Goal: Transaction & Acquisition: Purchase product/service

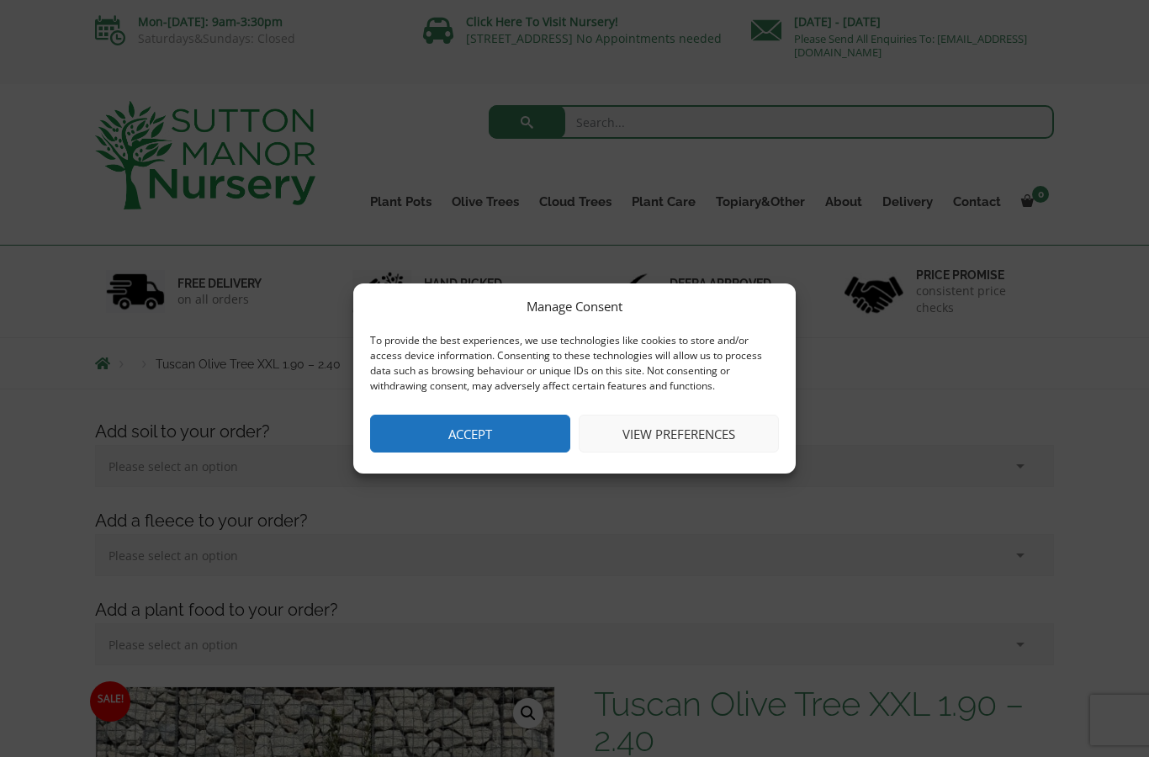
click at [718, 439] on button "View preferences" at bounding box center [679, 434] width 200 height 38
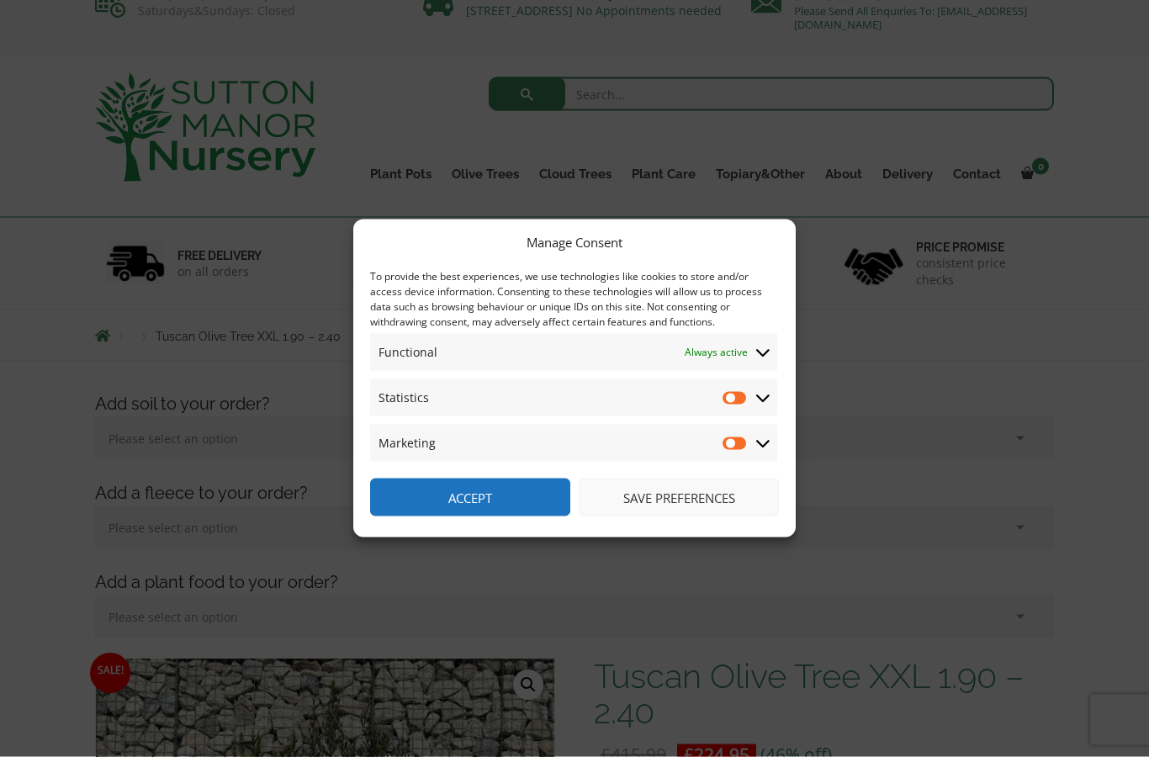
scroll to position [29, 0]
click at [743, 406] on input "Statistics" at bounding box center [734, 397] width 25 height 17
click at [748, 406] on input "Statistics" at bounding box center [734, 397] width 25 height 17
checkbox input "false"
click at [671, 516] on button "Save preferences" at bounding box center [679, 498] width 200 height 38
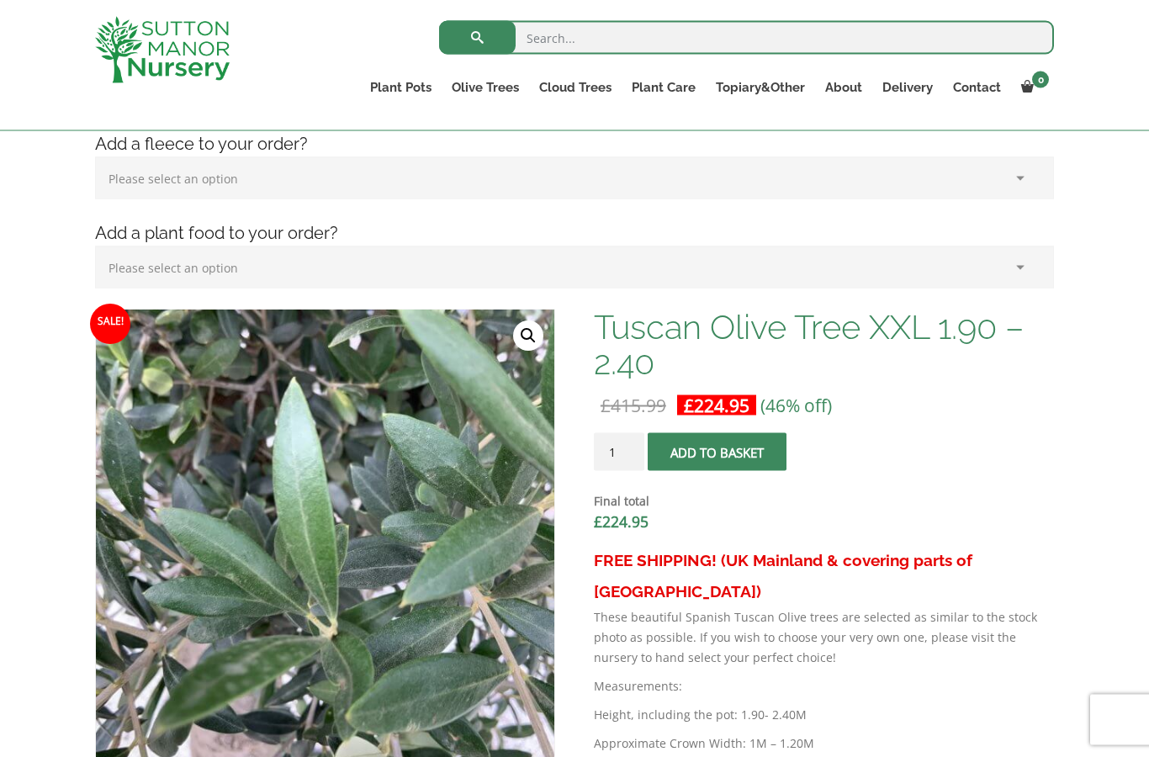
scroll to position [344, 0]
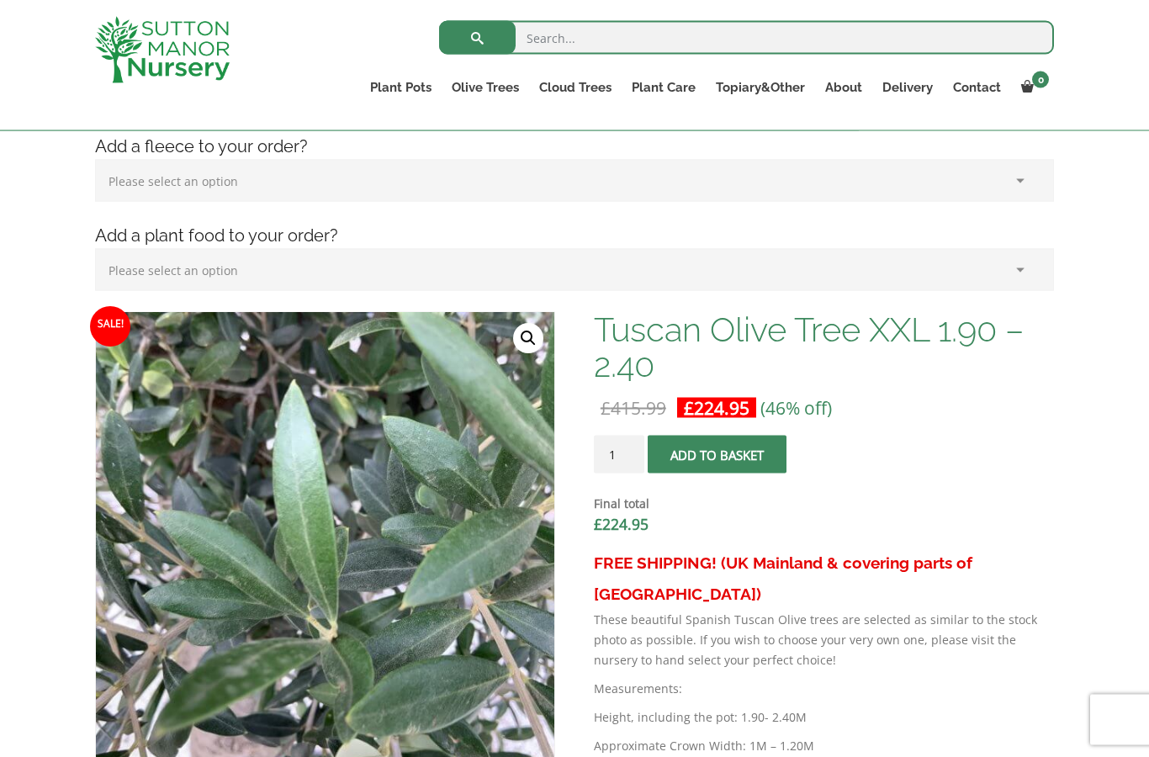
click at [724, 463] on button "Add to basket" at bounding box center [717, 455] width 139 height 38
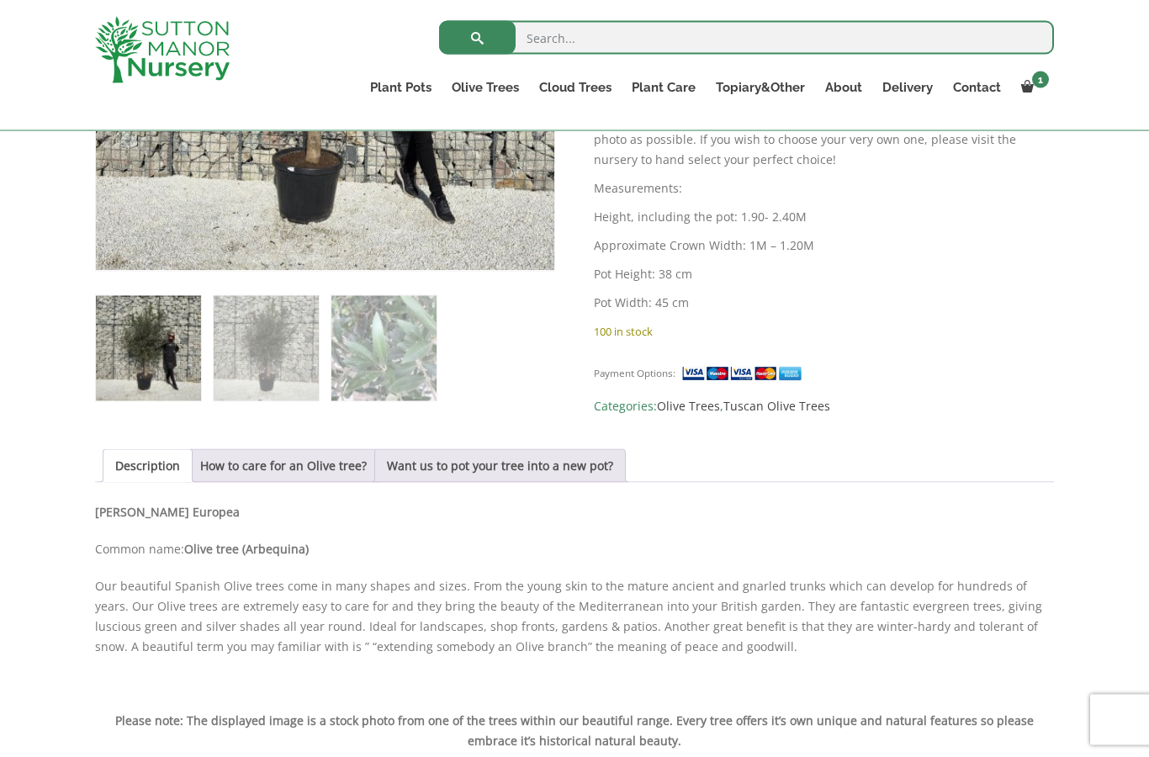
scroll to position [924, 0]
click at [550, 471] on link "Want us to pot your tree into a new pot?" at bounding box center [500, 465] width 226 height 32
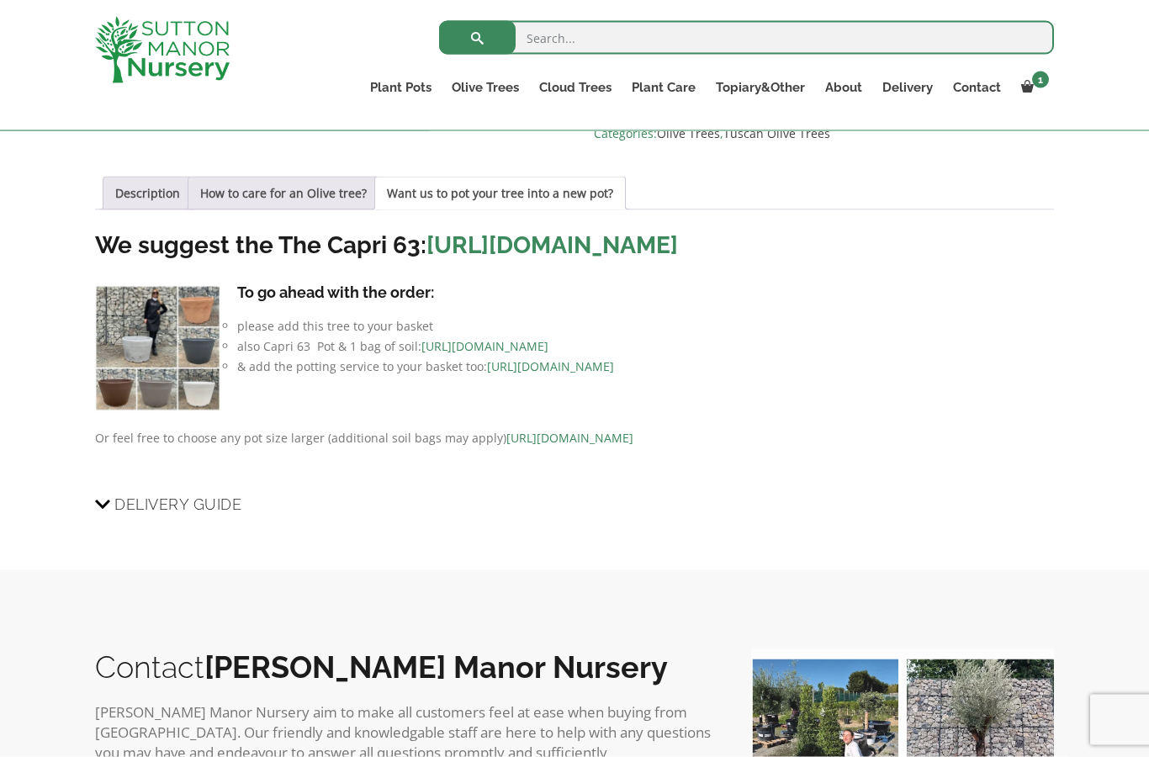
scroll to position [1198, 0]
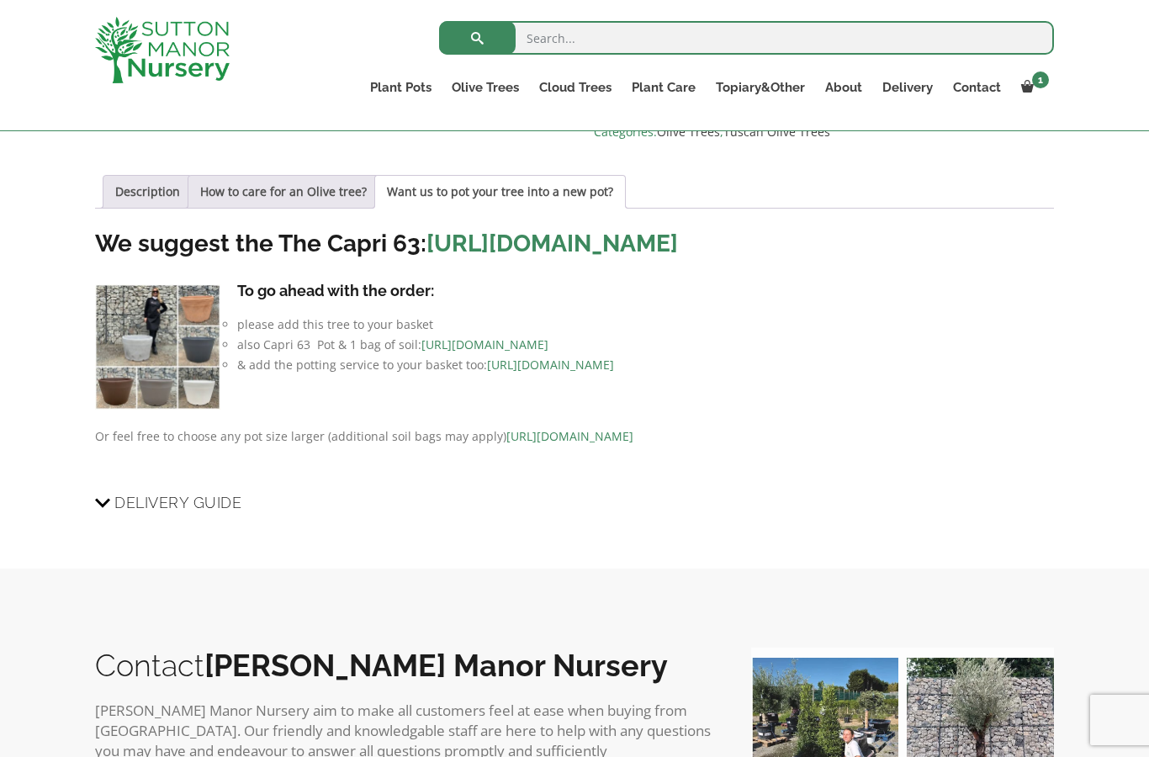
click at [154, 394] on img at bounding box center [157, 346] width 125 height 125
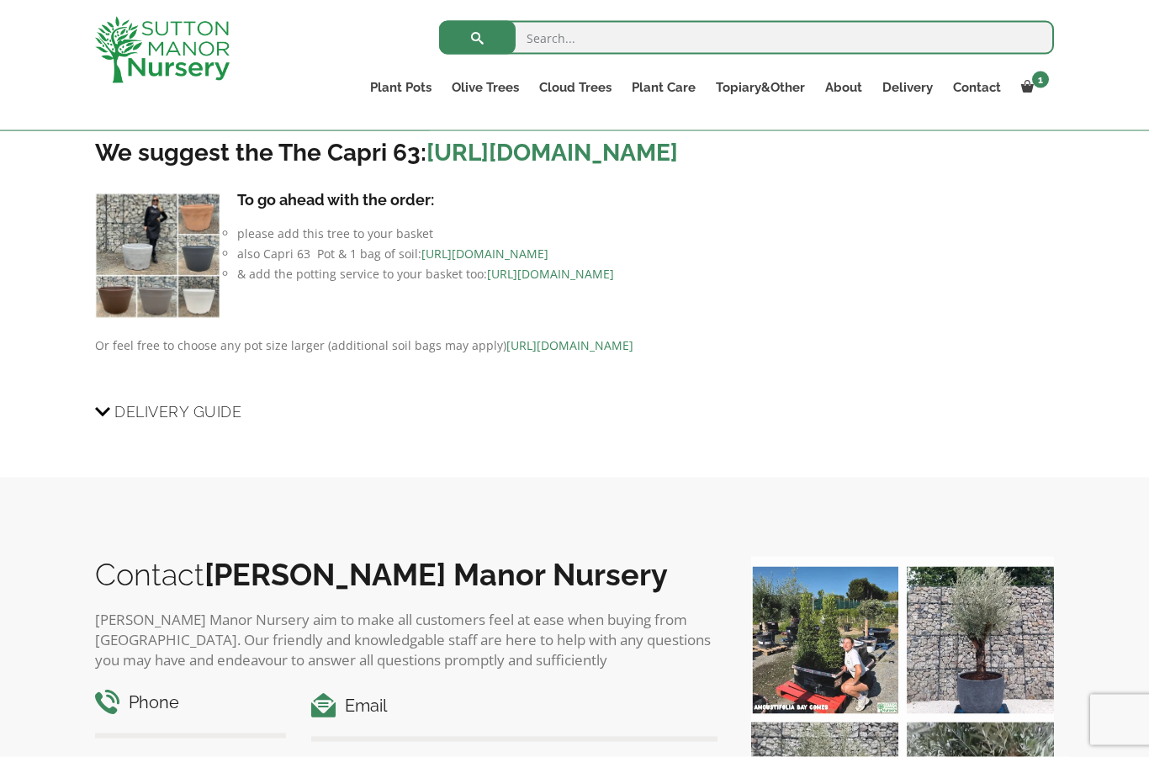
scroll to position [1289, 0]
click at [548, 261] on link "https://www.suttonmanornursery.co.uk/plant-care-products/nursery-container-soil/" at bounding box center [484, 253] width 127 height 16
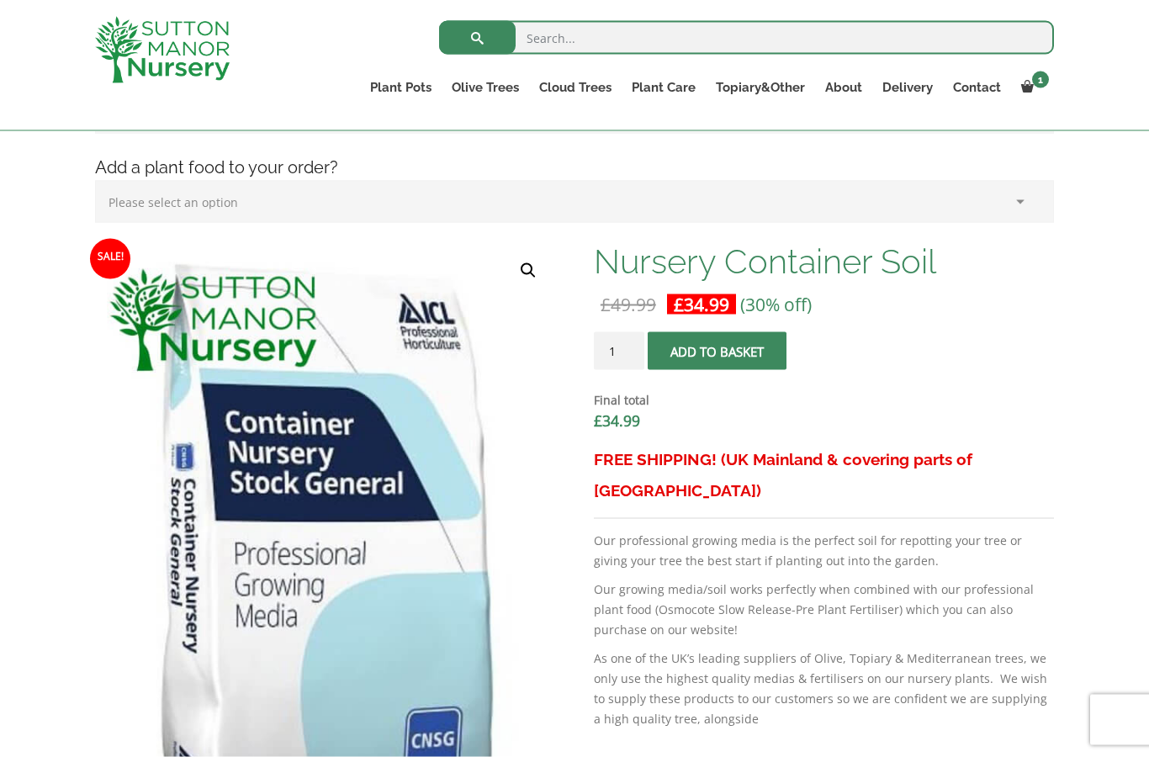
scroll to position [414, 0]
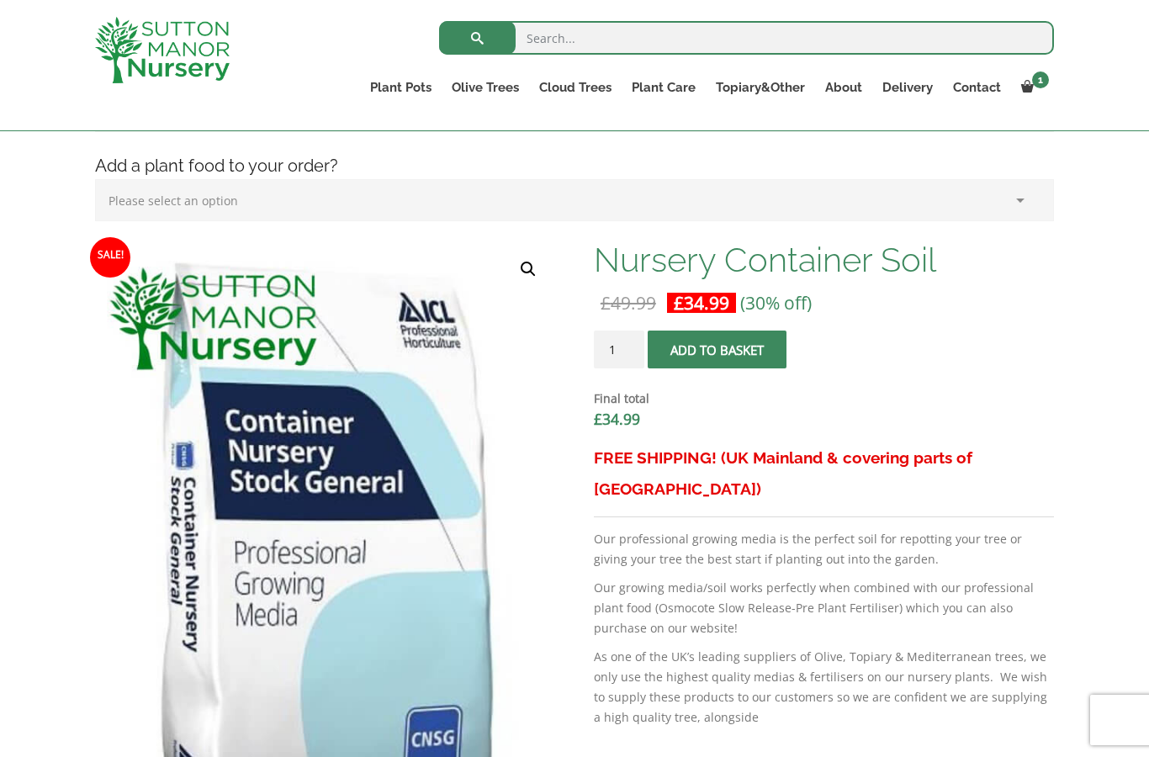
click at [736, 362] on button "Add to basket" at bounding box center [717, 350] width 139 height 38
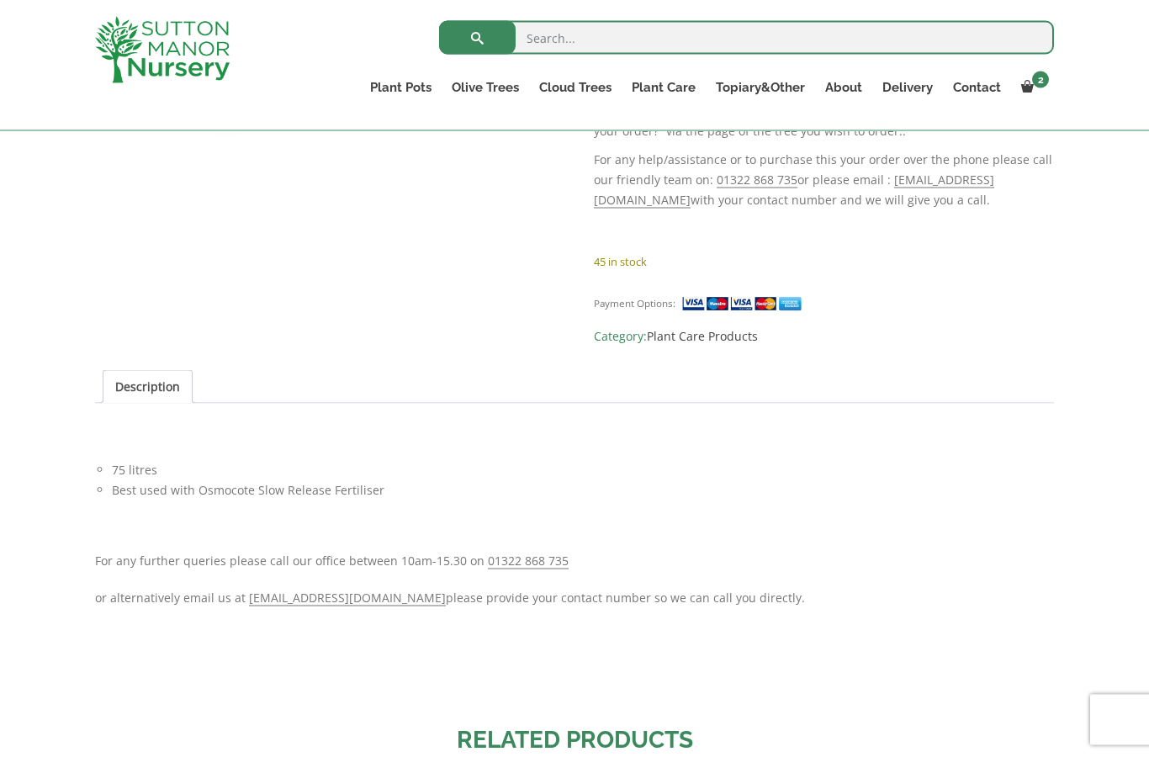
scroll to position [1242, 0]
click at [0, 0] on link "Nursery Container Soil" at bounding box center [0, 0] width 0 height 0
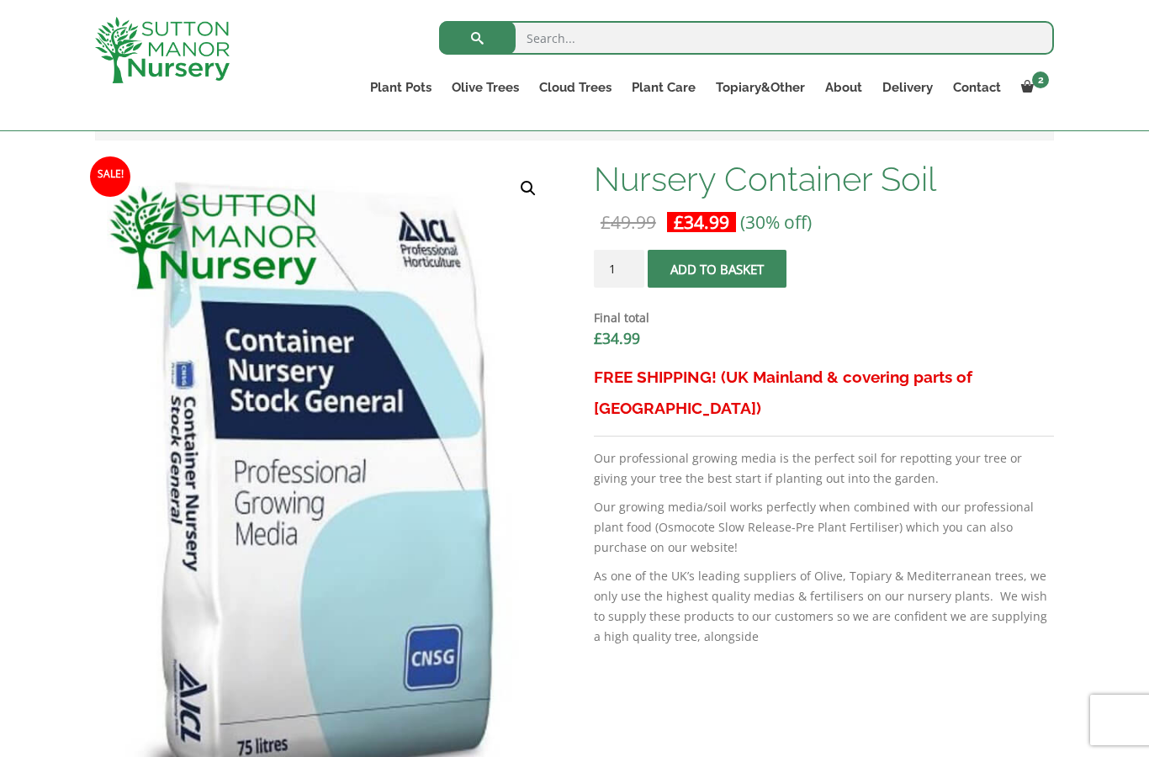
scroll to position [473, 0]
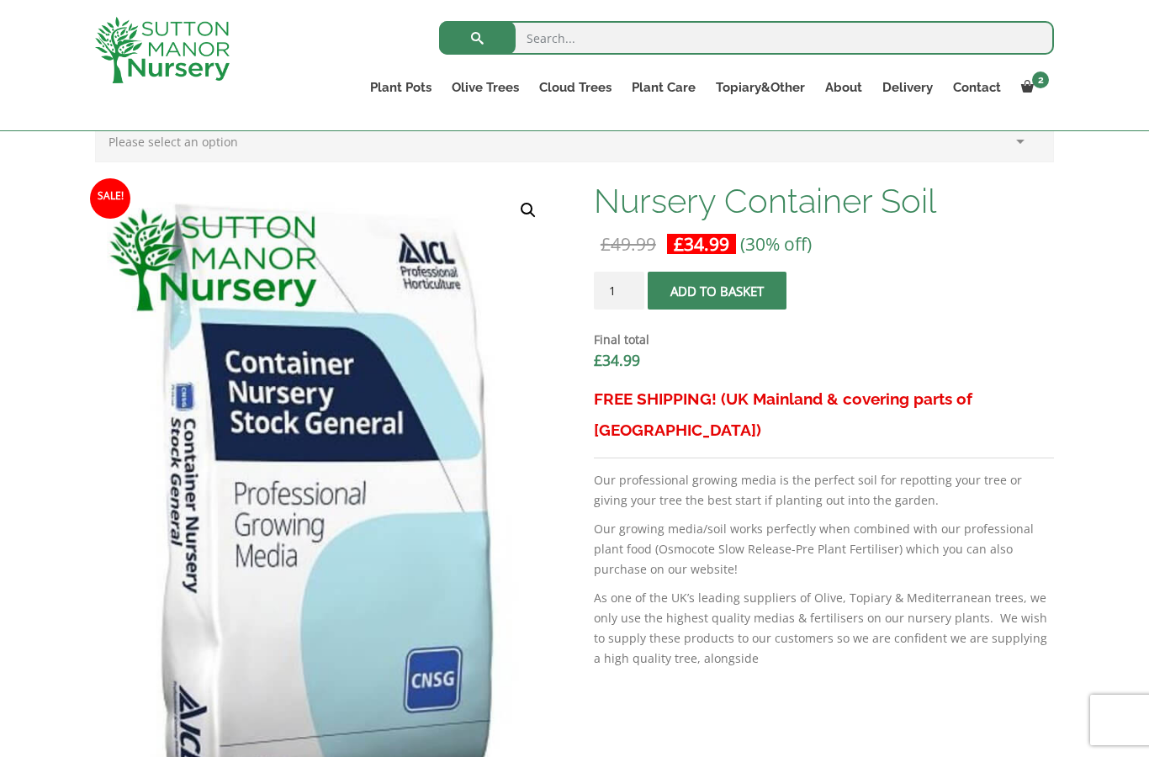
click at [0, 0] on link "View cart" at bounding box center [0, 0] width 0 height 0
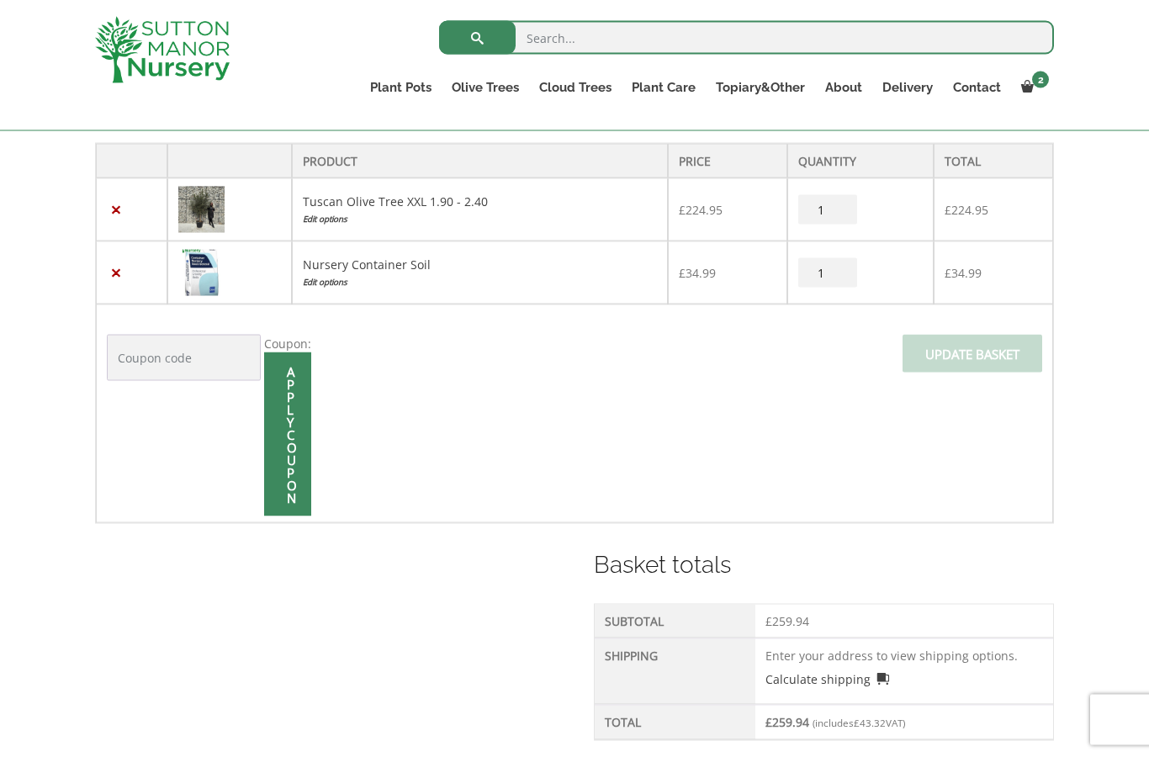
scroll to position [357, 0]
click at [121, 275] on link "×" at bounding box center [116, 272] width 18 height 18
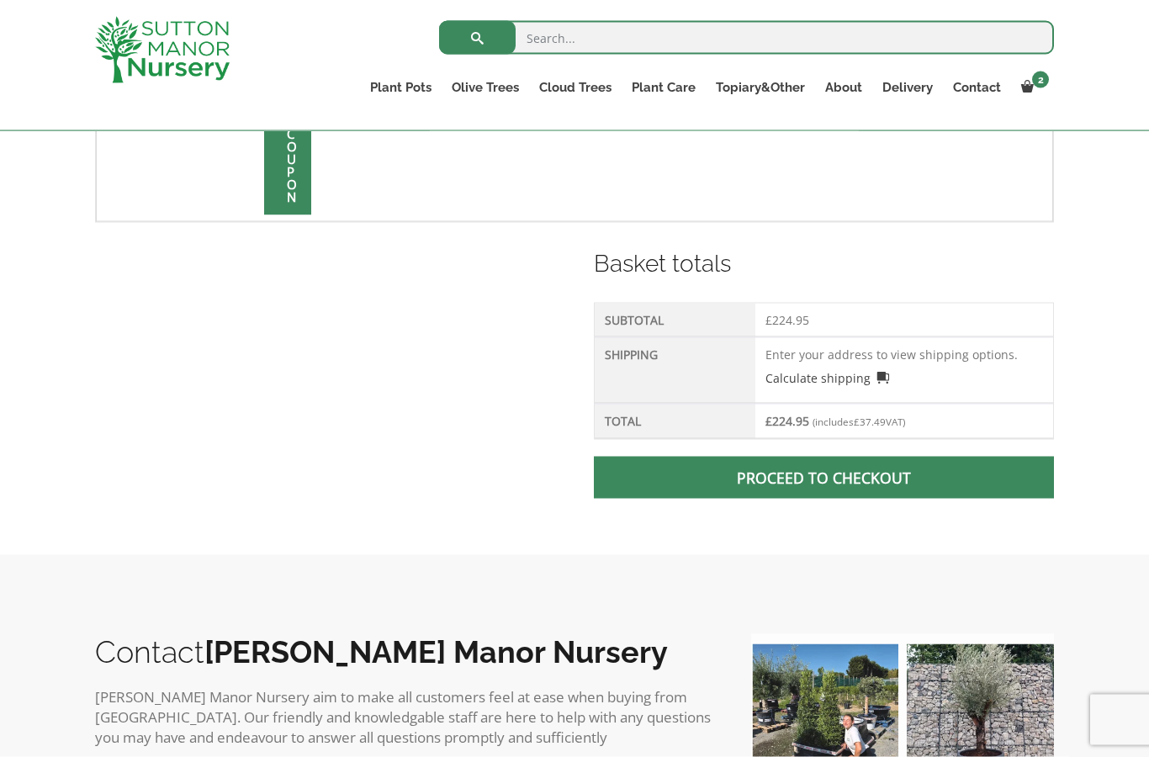
scroll to position [666, 0]
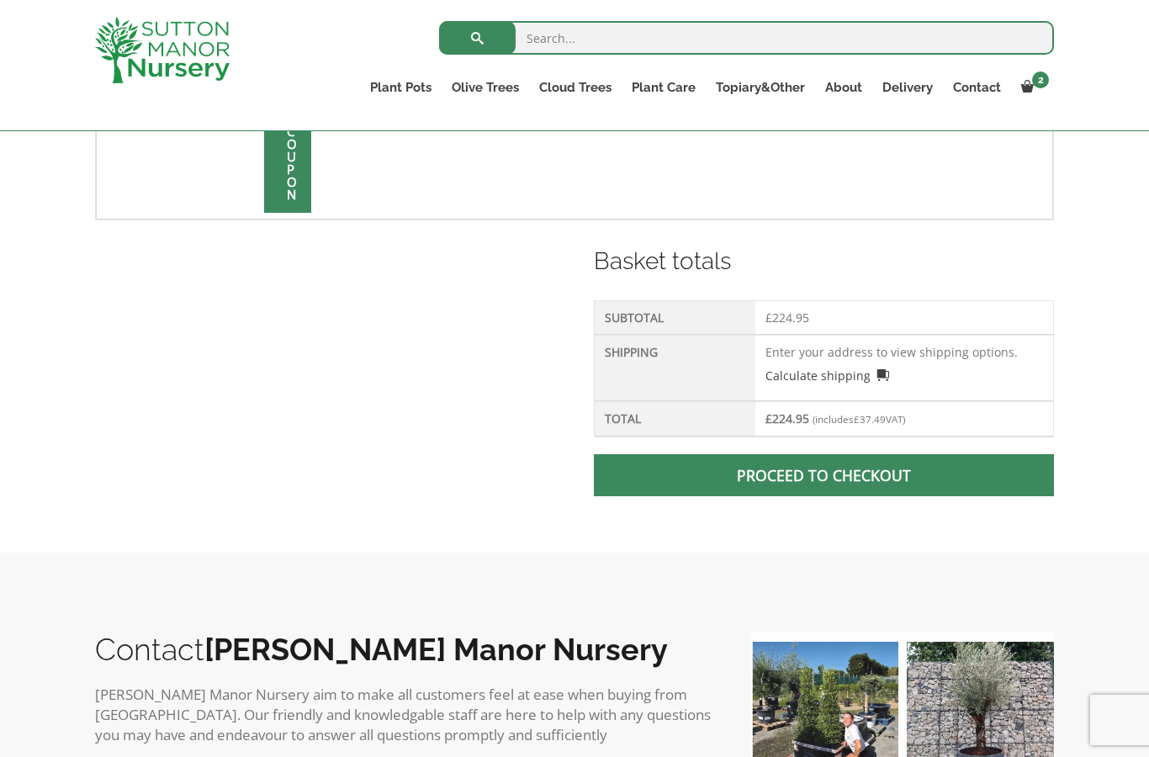
click at [934, 368] on p "Calculate shipping" at bounding box center [904, 373] width 278 height 24
click at [843, 367] on link "Calculate shipping" at bounding box center [827, 376] width 124 height 18
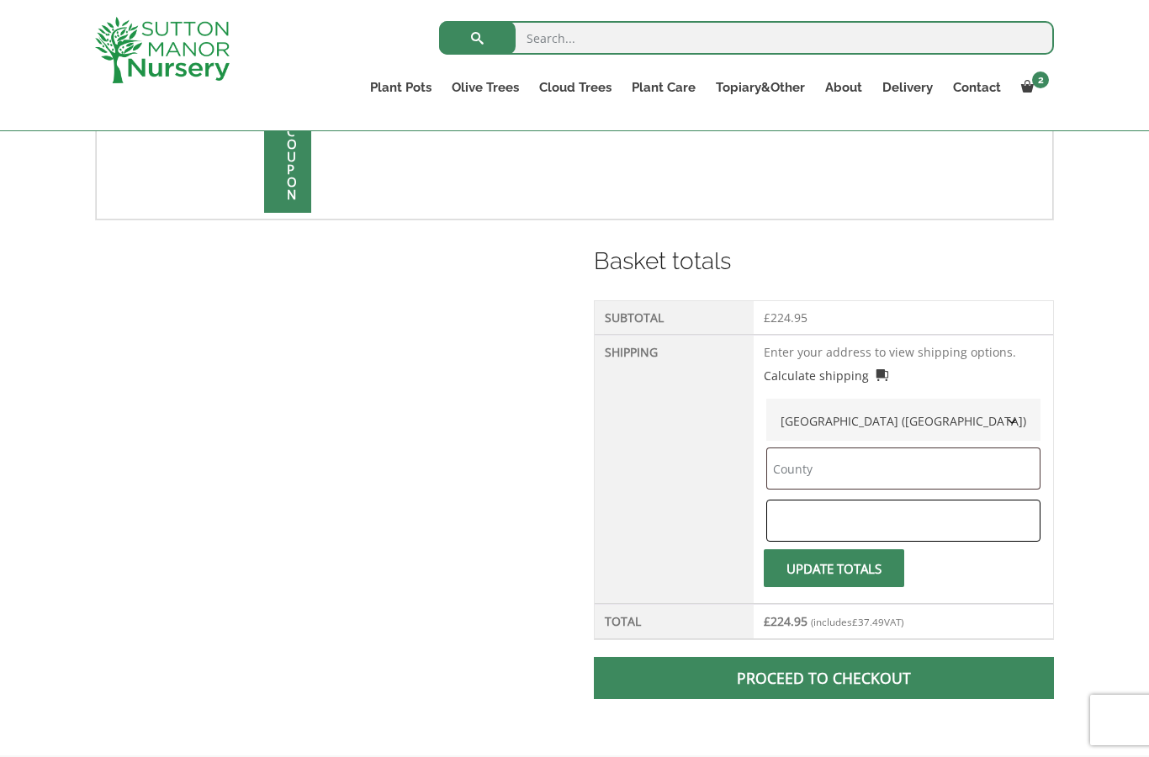
click at [831, 533] on input "text" at bounding box center [903, 521] width 274 height 42
type input "TW9 4LA"
click at [855, 480] on input "text" at bounding box center [903, 468] width 274 height 42
type input "l"
type input "London"
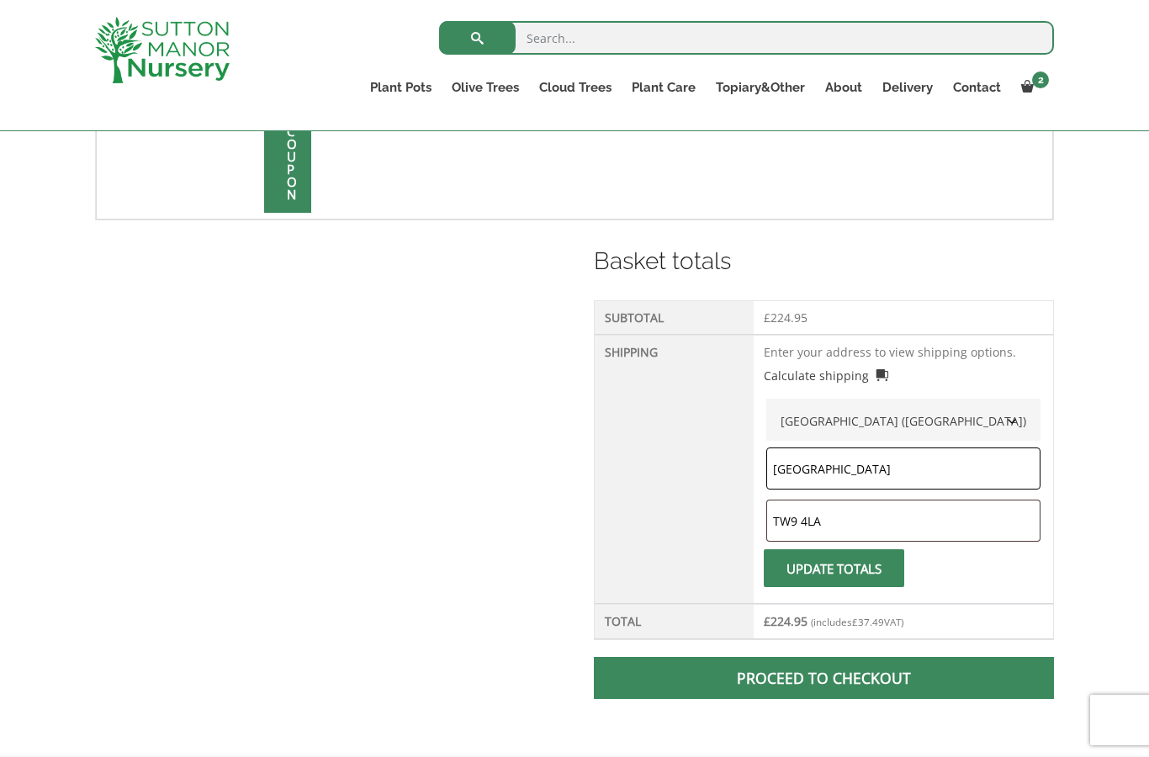
click at [864, 564] on button "Update totals" at bounding box center [834, 568] width 140 height 38
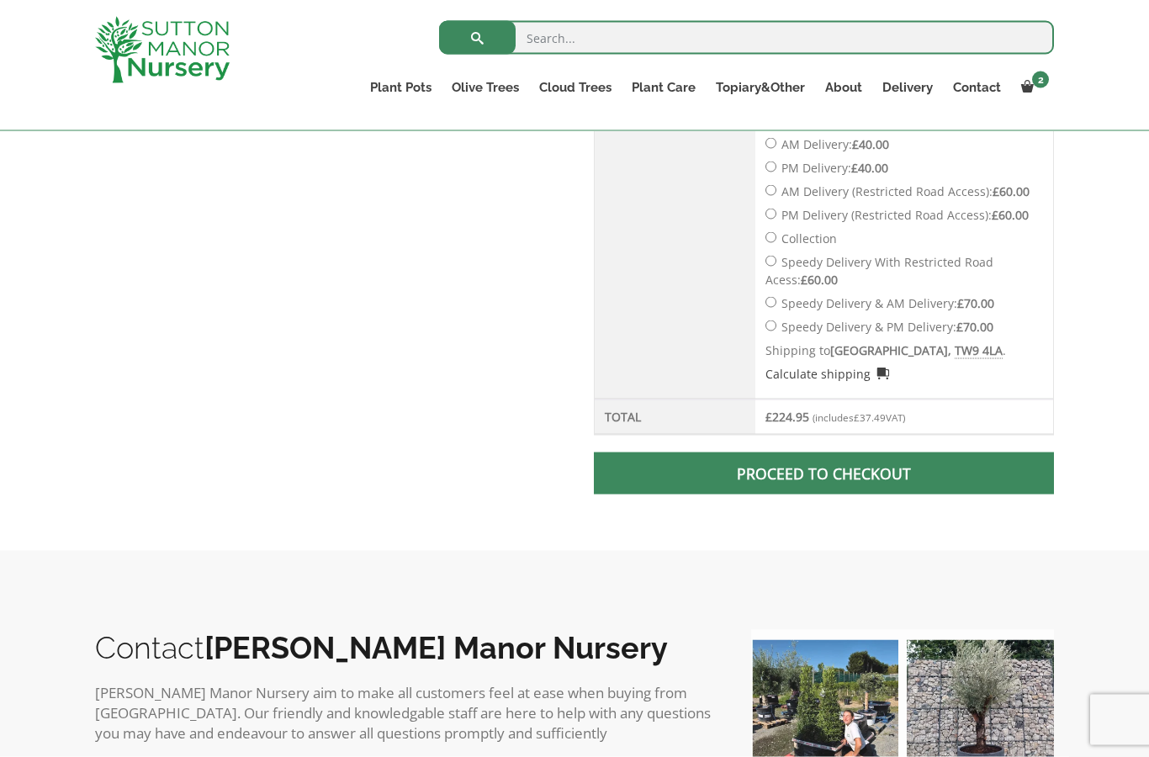
scroll to position [946, 0]
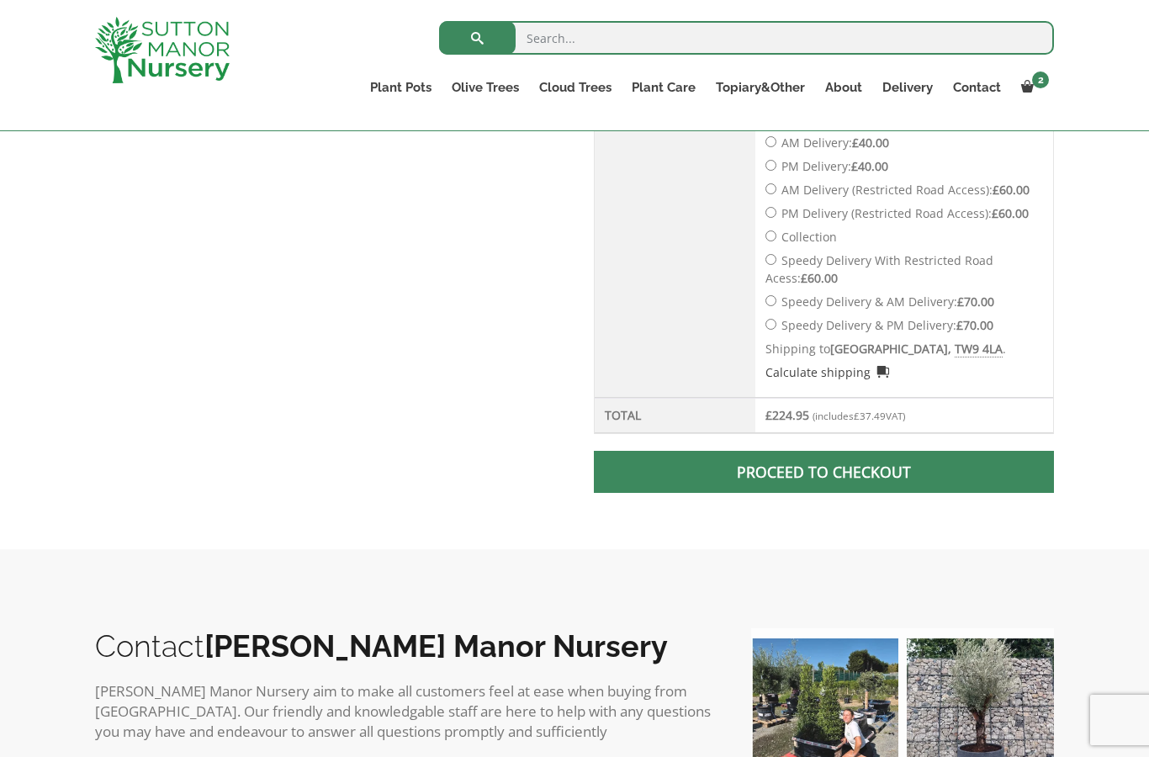
click at [823, 472] on span at bounding box center [823, 472] width 0 height 0
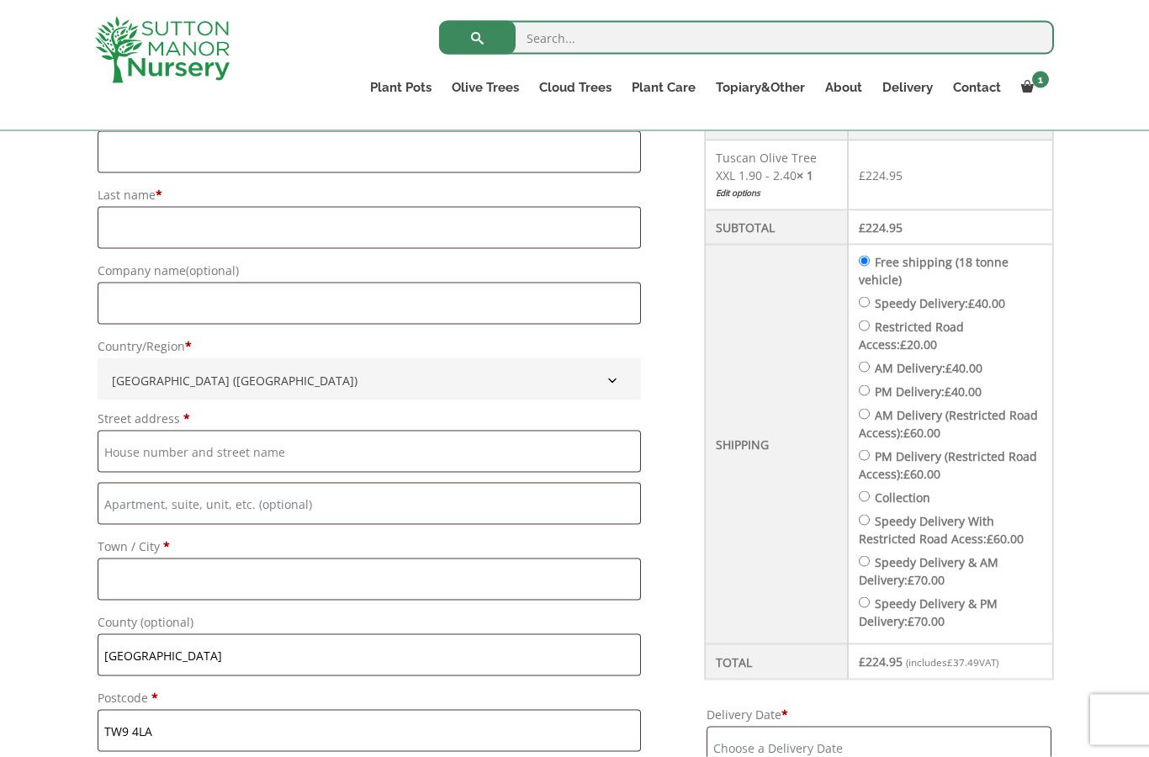
scroll to position [517, 0]
click at [803, 752] on input "Delivery Date *" at bounding box center [878, 746] width 345 height 42
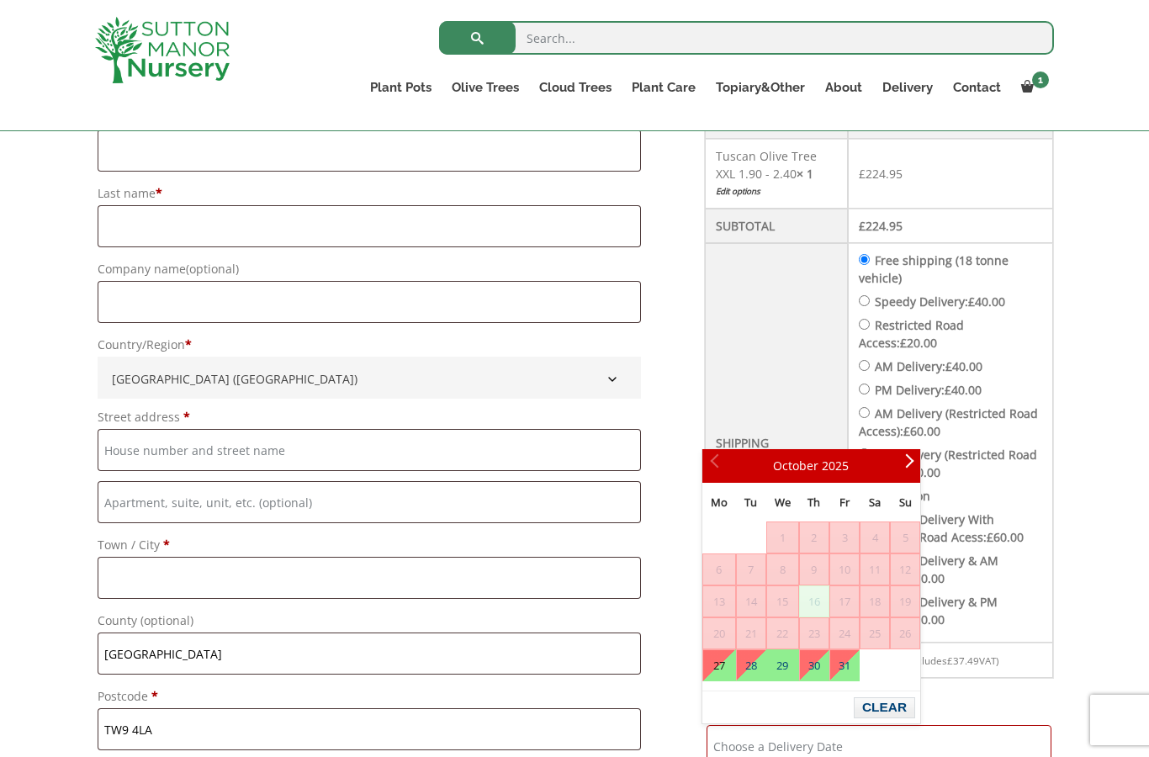
click at [734, 672] on link "27" at bounding box center [719, 665] width 32 height 30
type input "[DATE]"
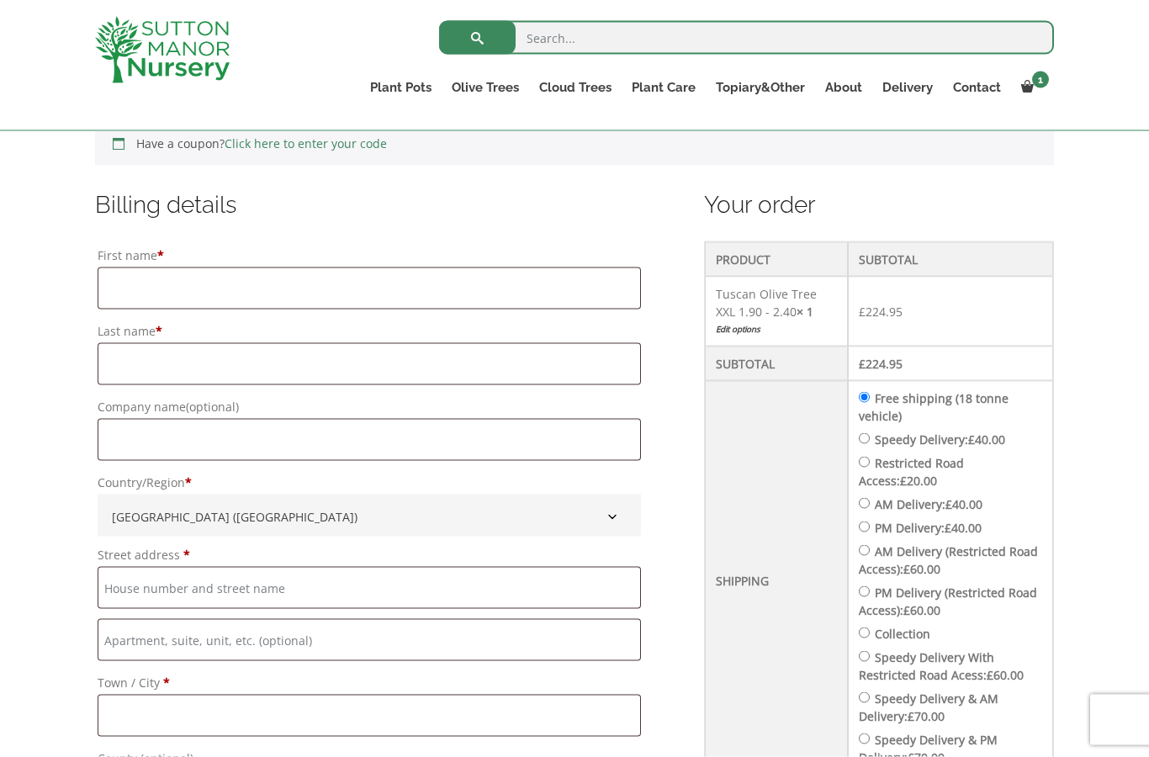
scroll to position [380, 0]
click at [180, 288] on input "First name *" at bounding box center [369, 288] width 543 height 42
type input "MR & [PERSON_NAME]"
click at [183, 368] on input "Last name *" at bounding box center [369, 364] width 543 height 42
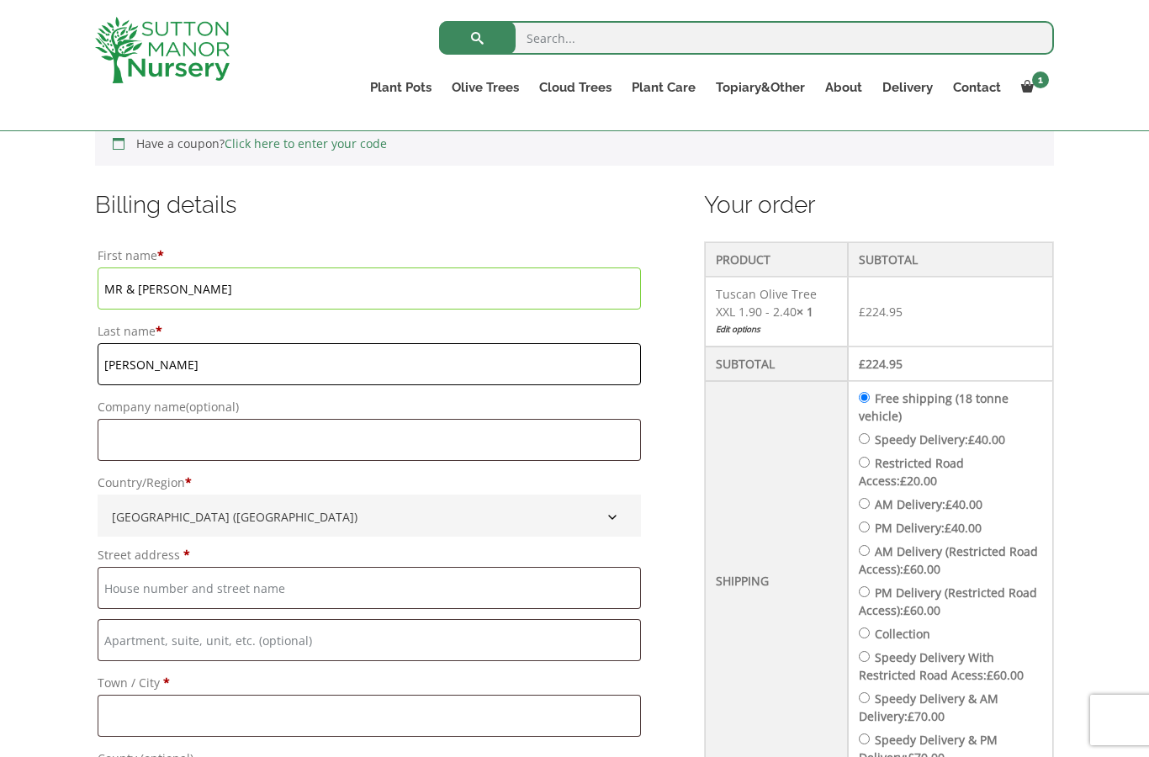
type input "[PERSON_NAME]"
click at [310, 297] on input "MR & [PERSON_NAME]" at bounding box center [369, 288] width 543 height 42
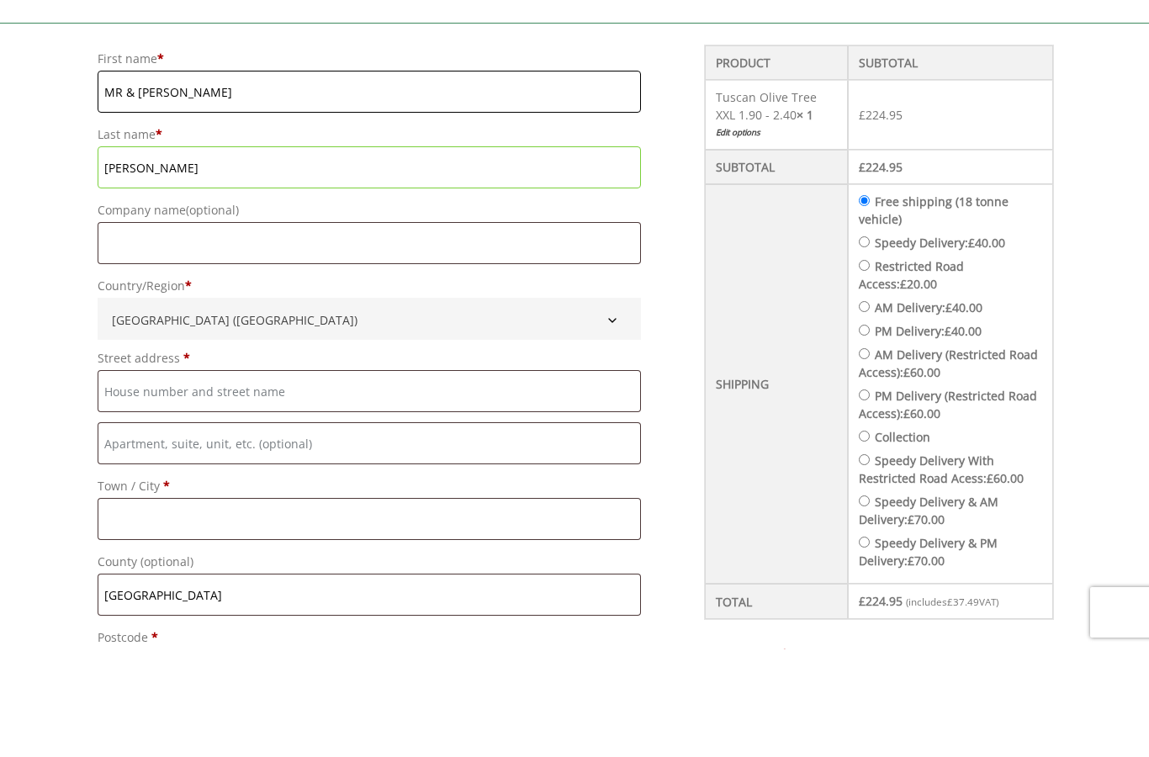
scroll to position [477, 0]
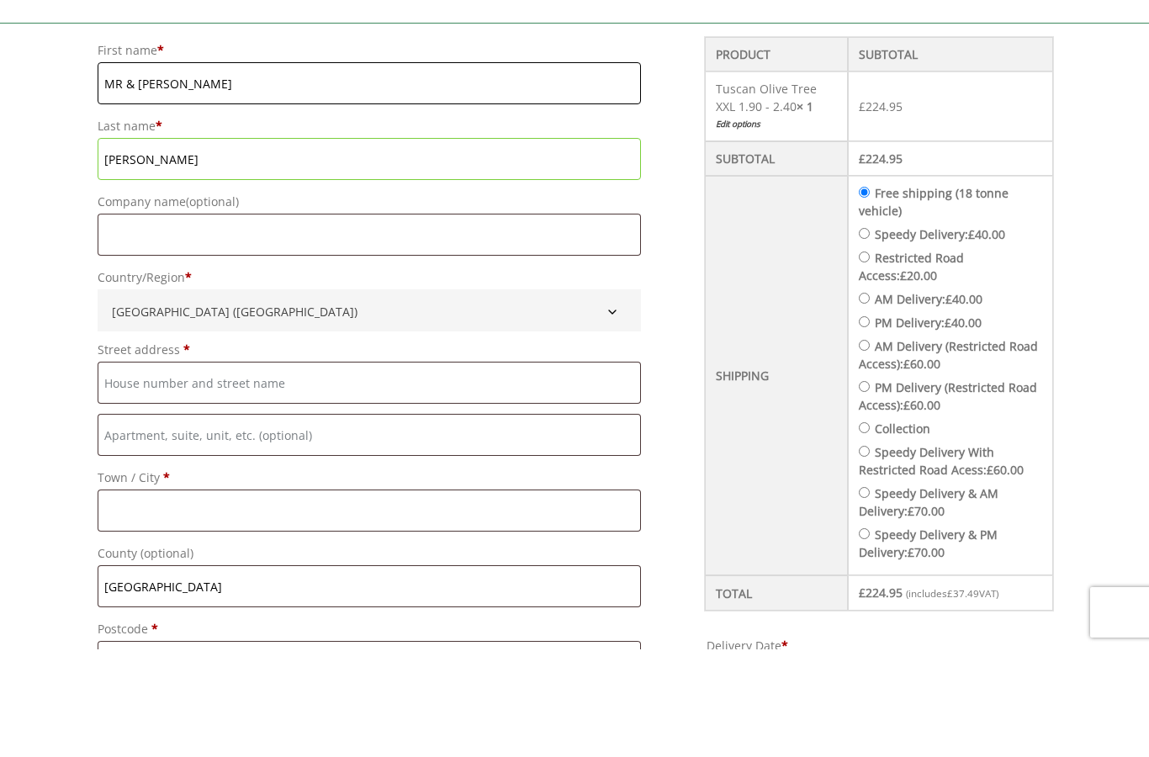
type input "MR & [PERSON_NAME]"
click at [246, 469] on input "Street address *" at bounding box center [369, 490] width 543 height 42
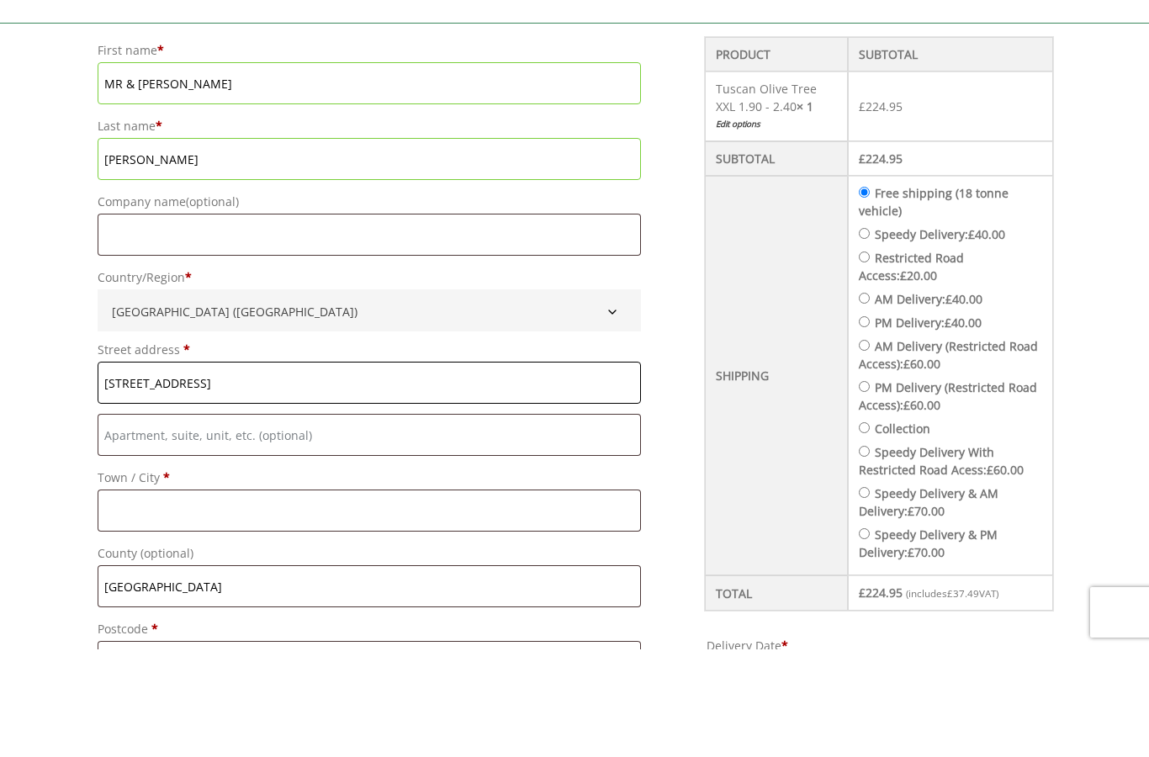
type input "[STREET_ADDRESS]"
click at [178, 597] on input "Town / City *" at bounding box center [369, 618] width 543 height 42
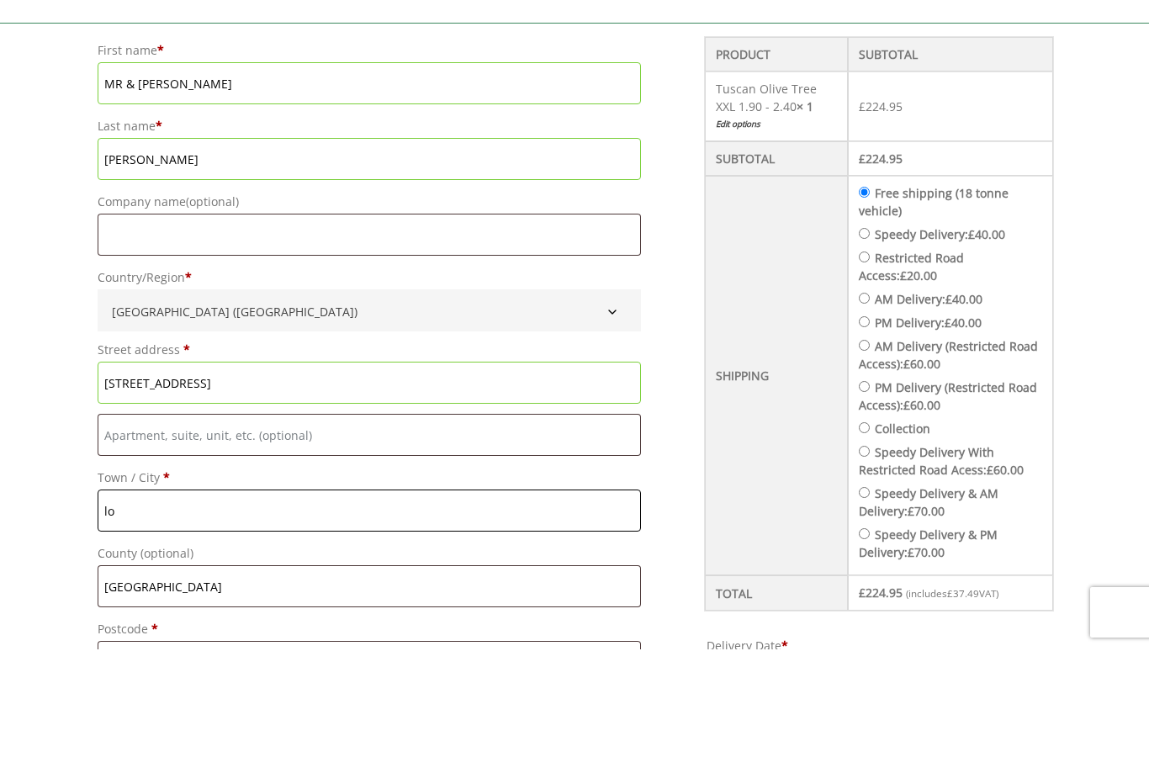
type input "l"
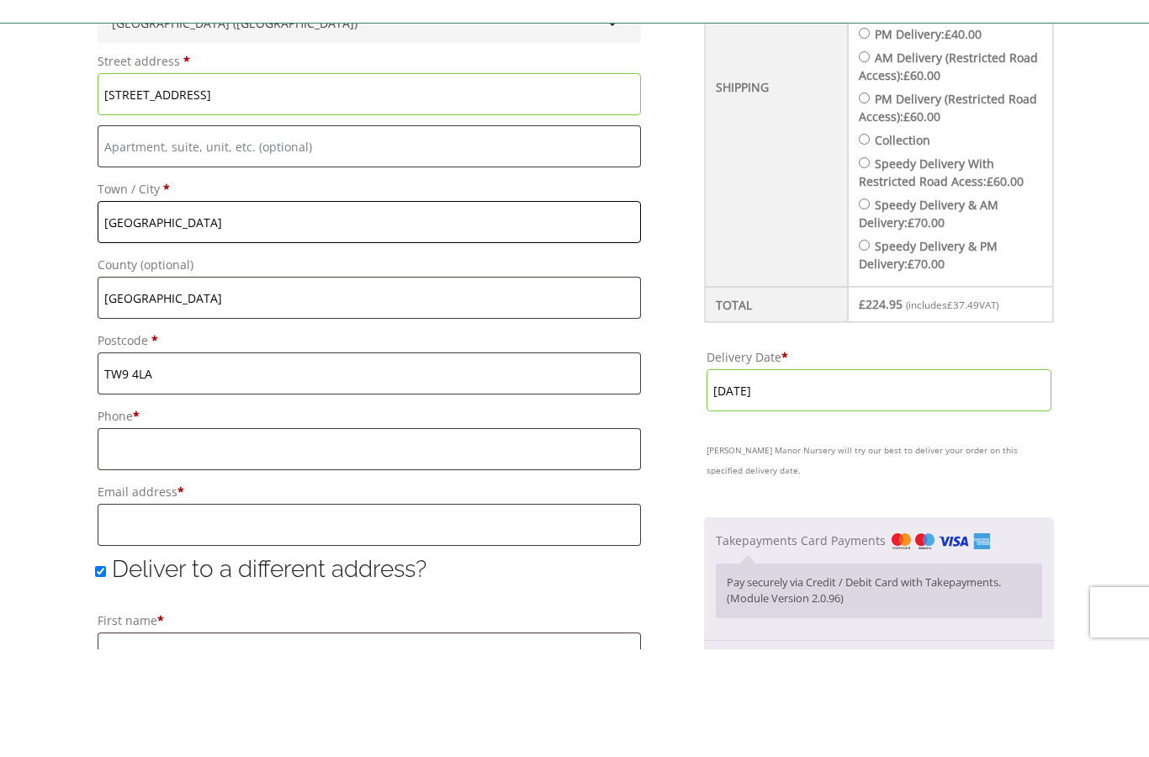
scroll to position [767, 0]
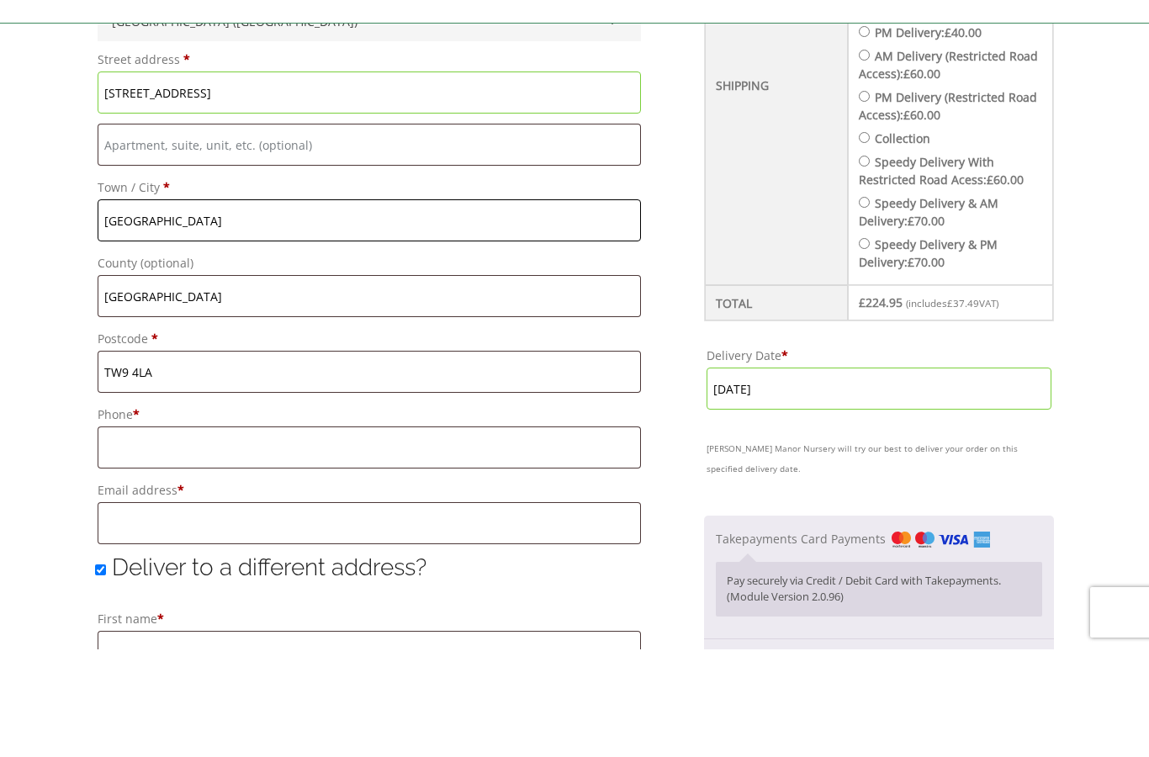
type input "[GEOGRAPHIC_DATA]"
click at [276, 534] on input "Phone *" at bounding box center [369, 555] width 543 height 42
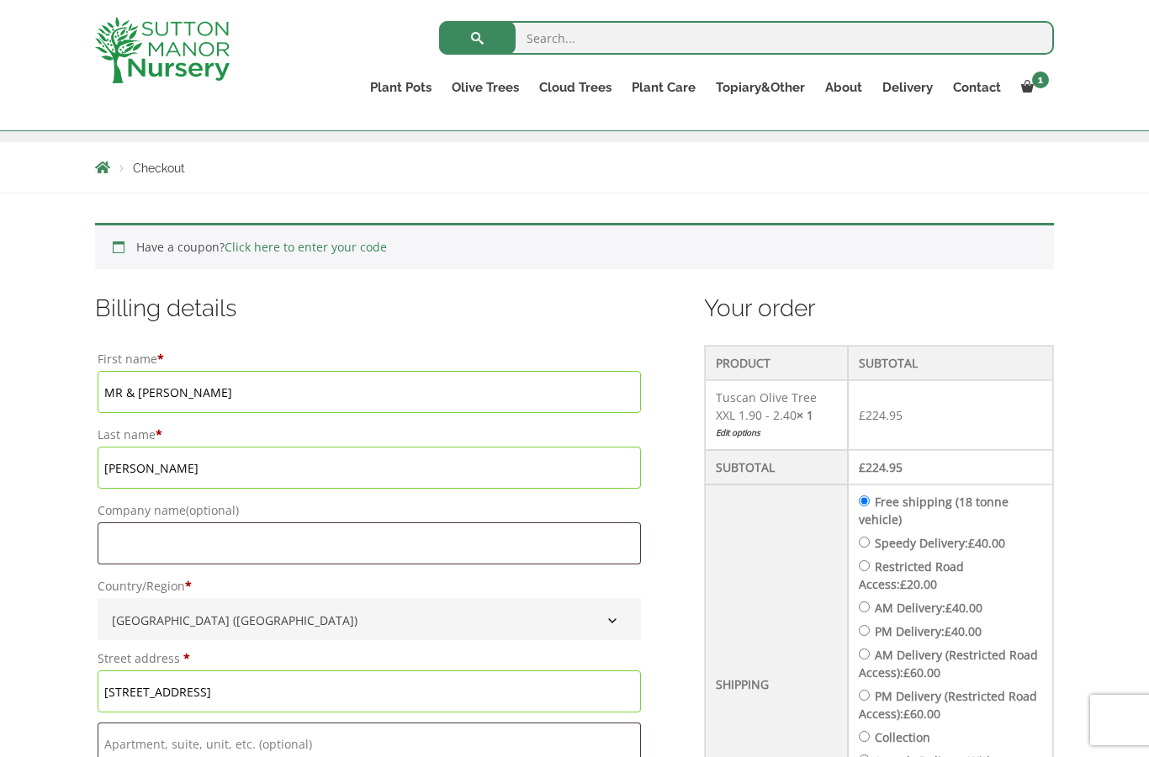
scroll to position [267, 0]
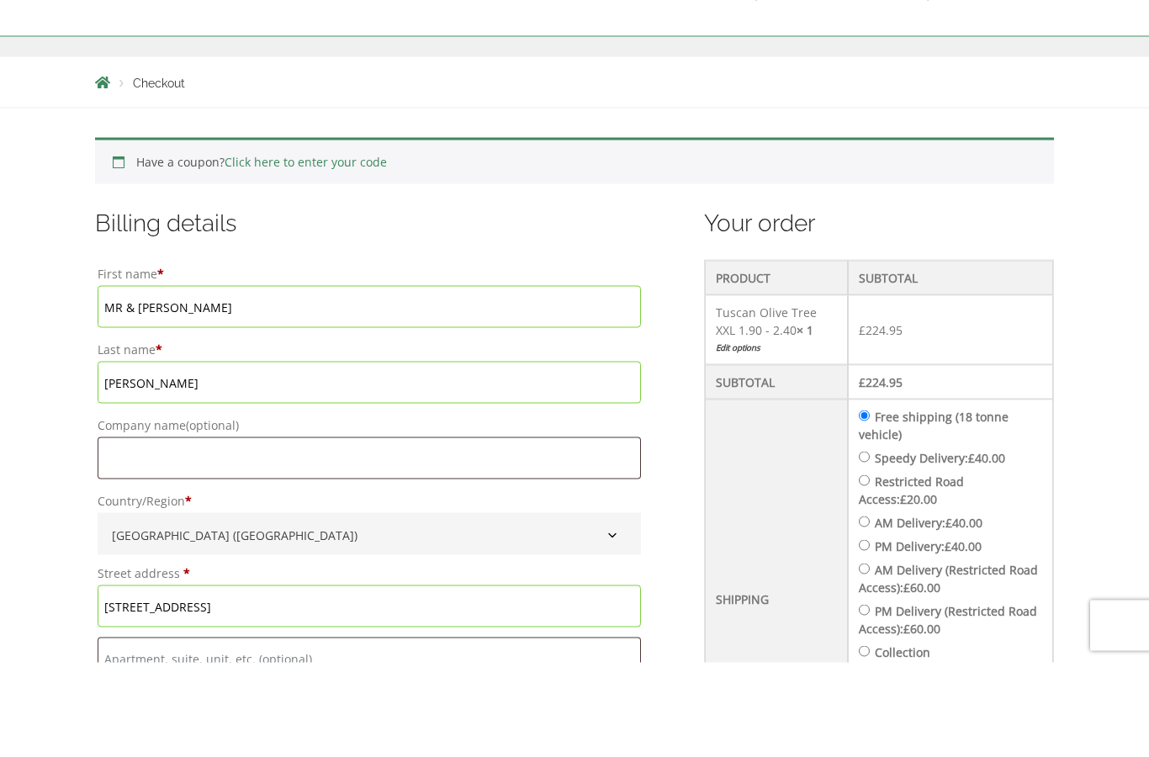
click at [240, 380] on input "MR & [PERSON_NAME]" at bounding box center [369, 401] width 543 height 42
click at [177, 456] on input "[PERSON_NAME]" at bounding box center [369, 477] width 543 height 42
click at [183, 380] on input "[PERSON_NAME]" at bounding box center [369, 401] width 543 height 42
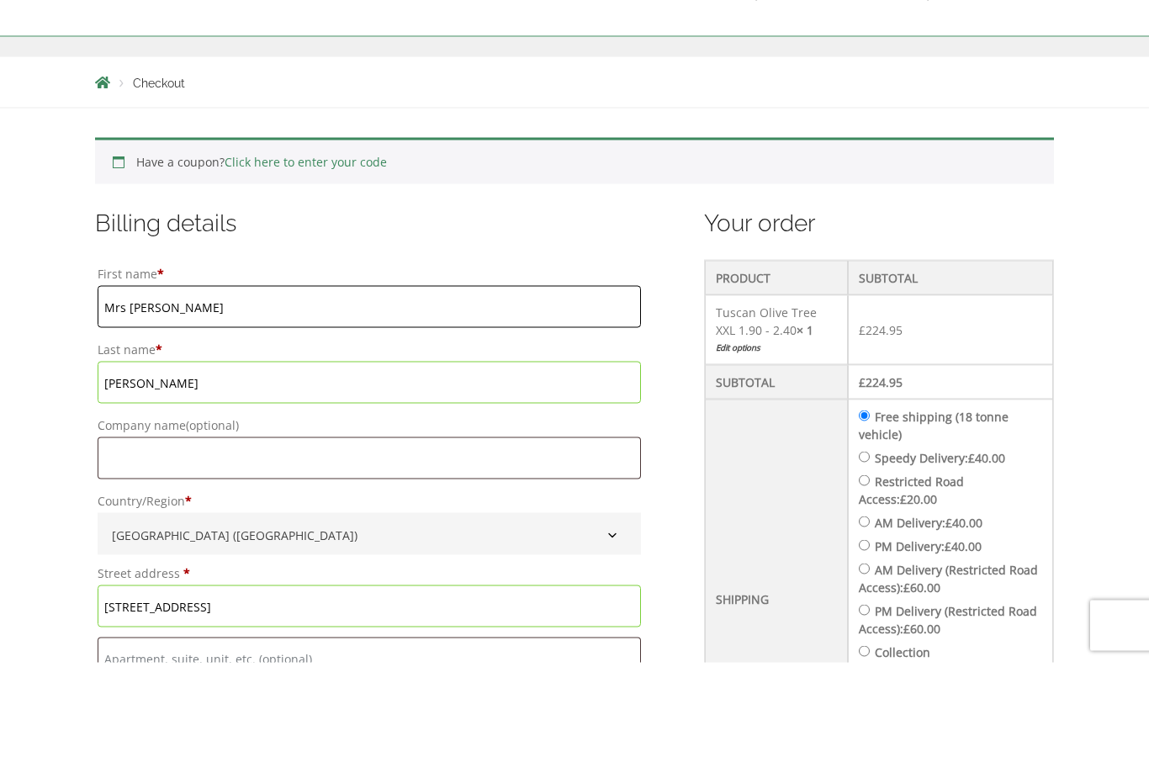
type input "Mrs [PERSON_NAME]"
click at [167, 456] on input "[PERSON_NAME]" at bounding box center [369, 477] width 543 height 42
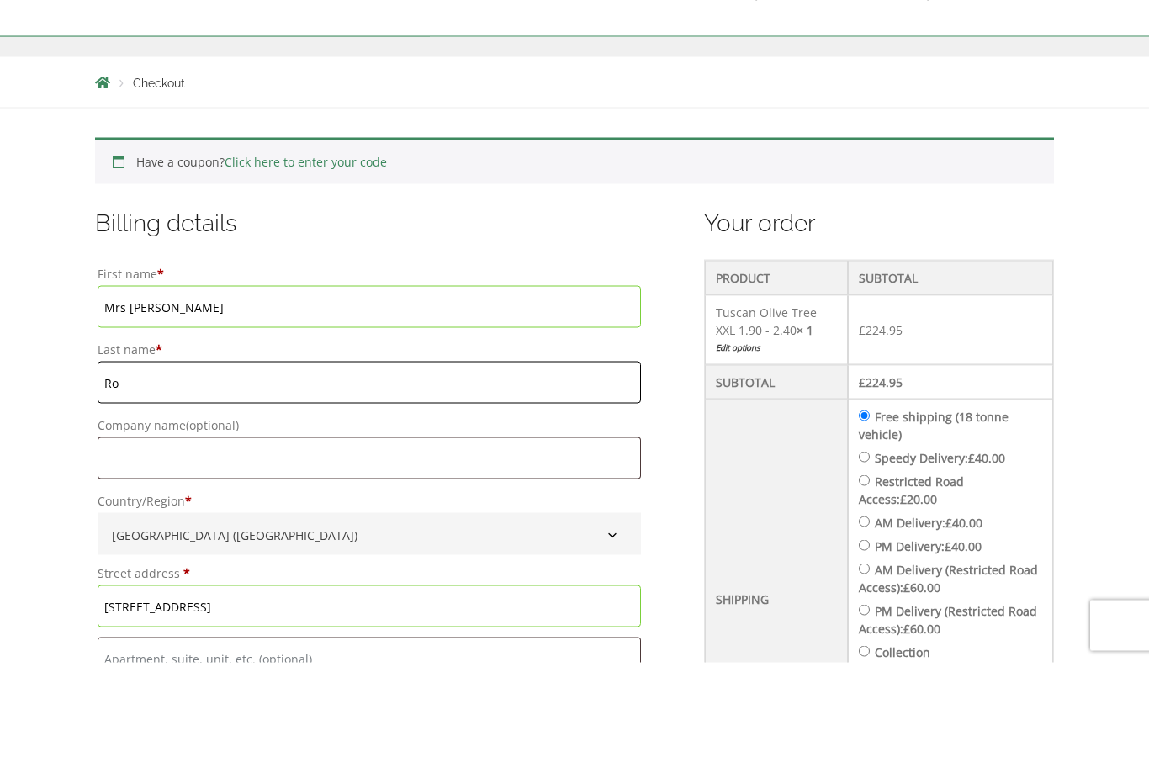
type input "R"
type input "watt"
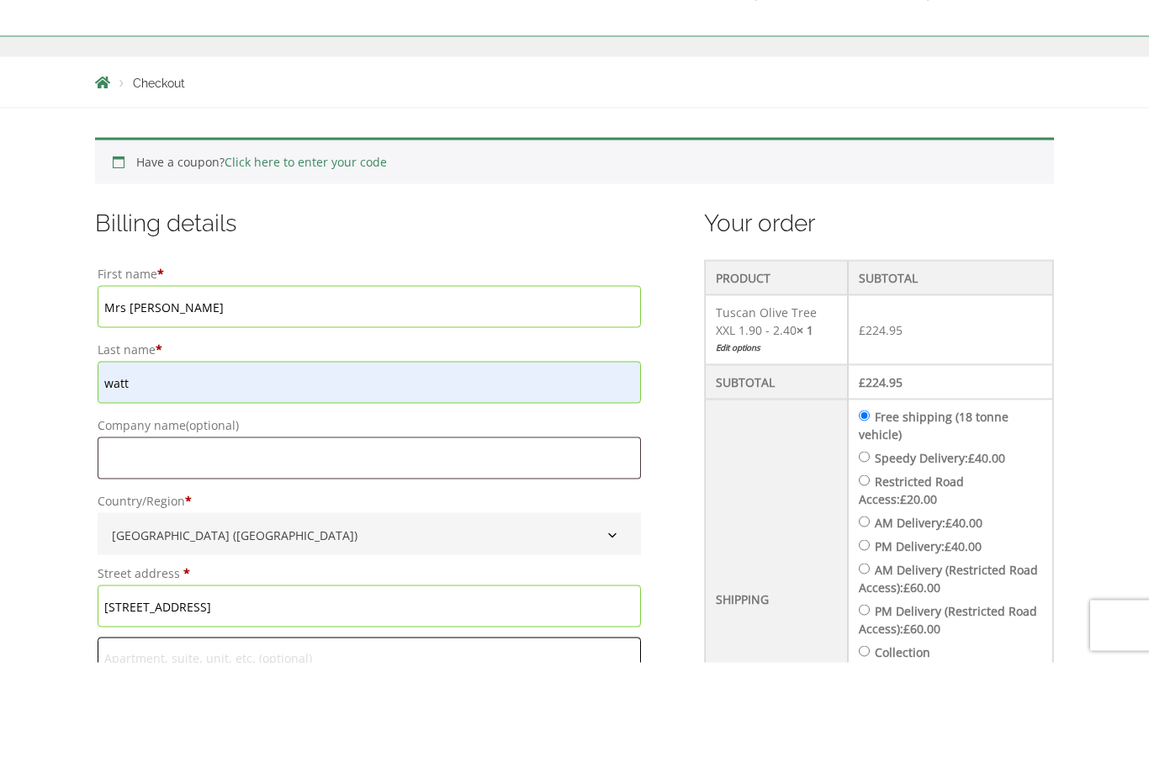
type input "Strathblane"
type input "07788441692"
type input "[PERSON_NAME][EMAIL_ADDRESS][DOMAIN_NAME]"
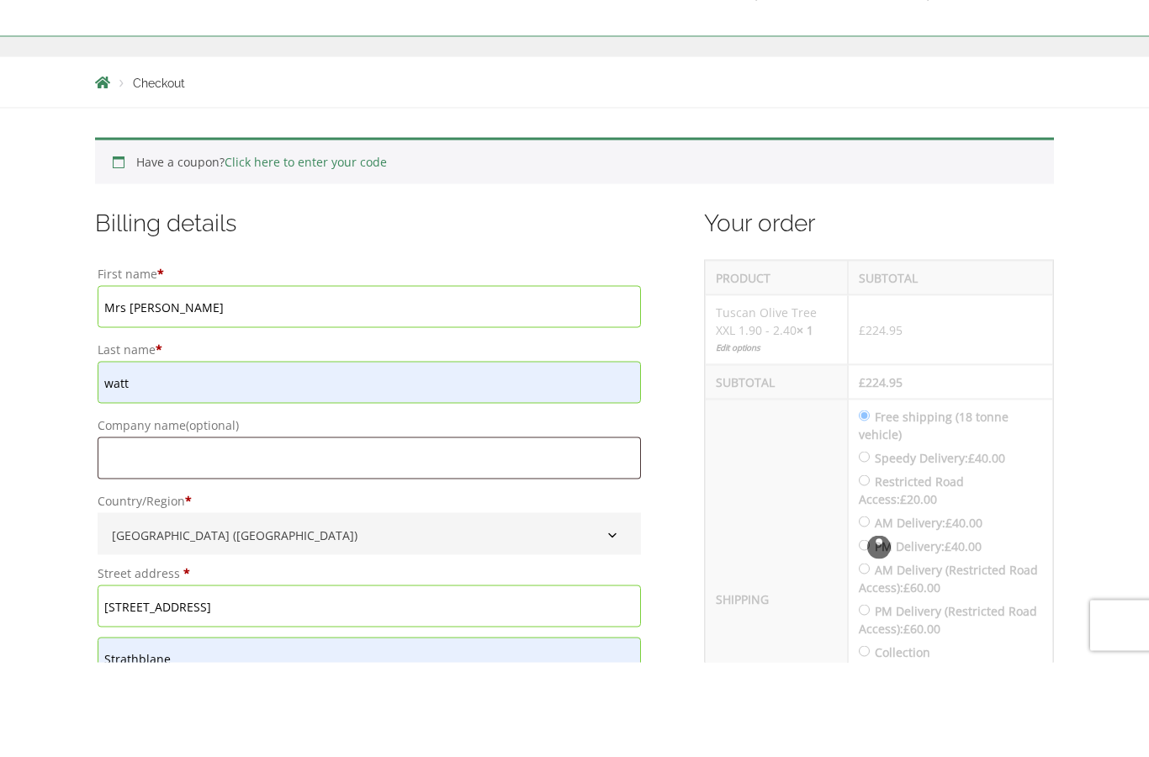
scroll to position [362, 0]
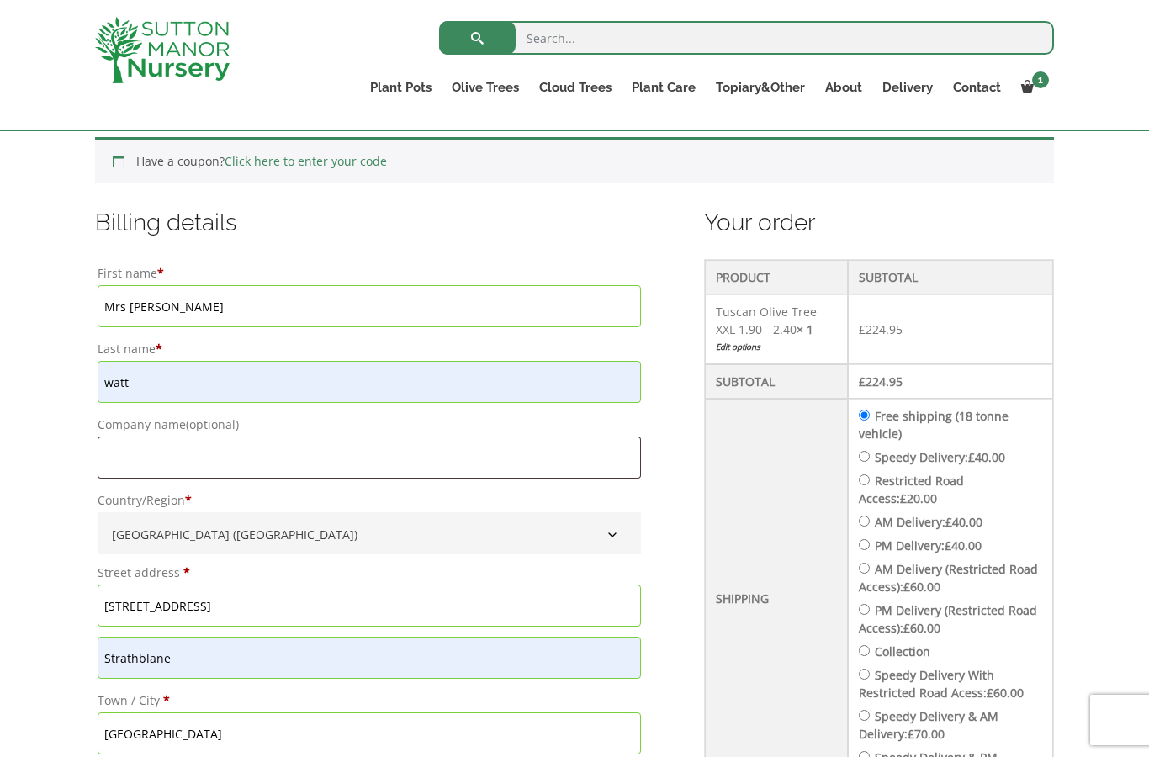
click at [245, 614] on input "[STREET_ADDRESS]" at bounding box center [369, 606] width 543 height 42
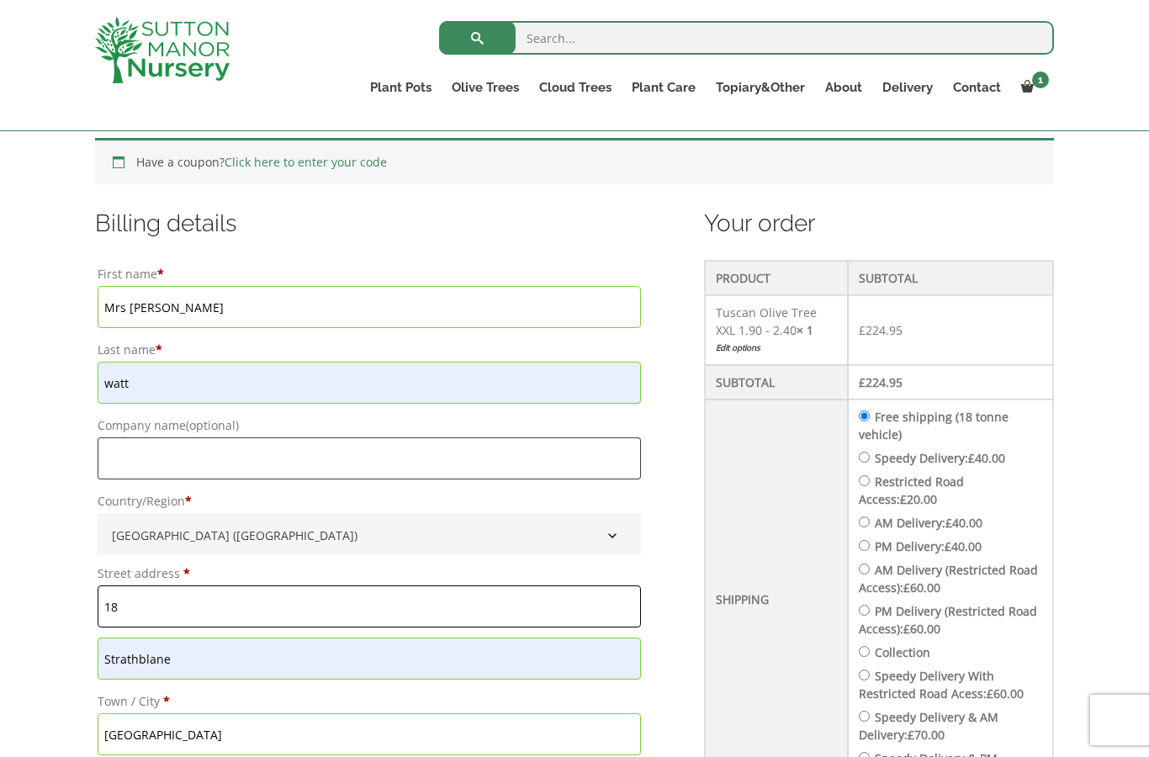
type input "1"
type input "[PERSON_NAME][GEOGRAPHIC_DATA]"
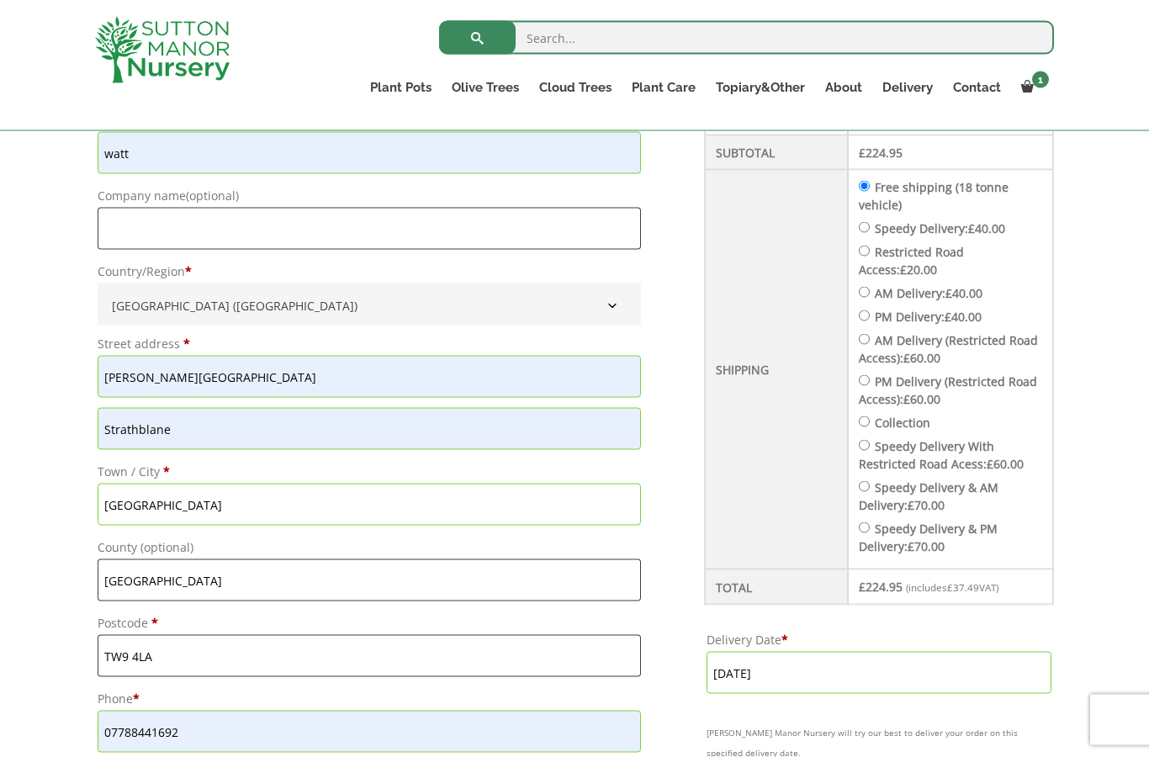
scroll to position [591, 0]
click at [218, 504] on input "[GEOGRAPHIC_DATA]" at bounding box center [369, 504] width 543 height 42
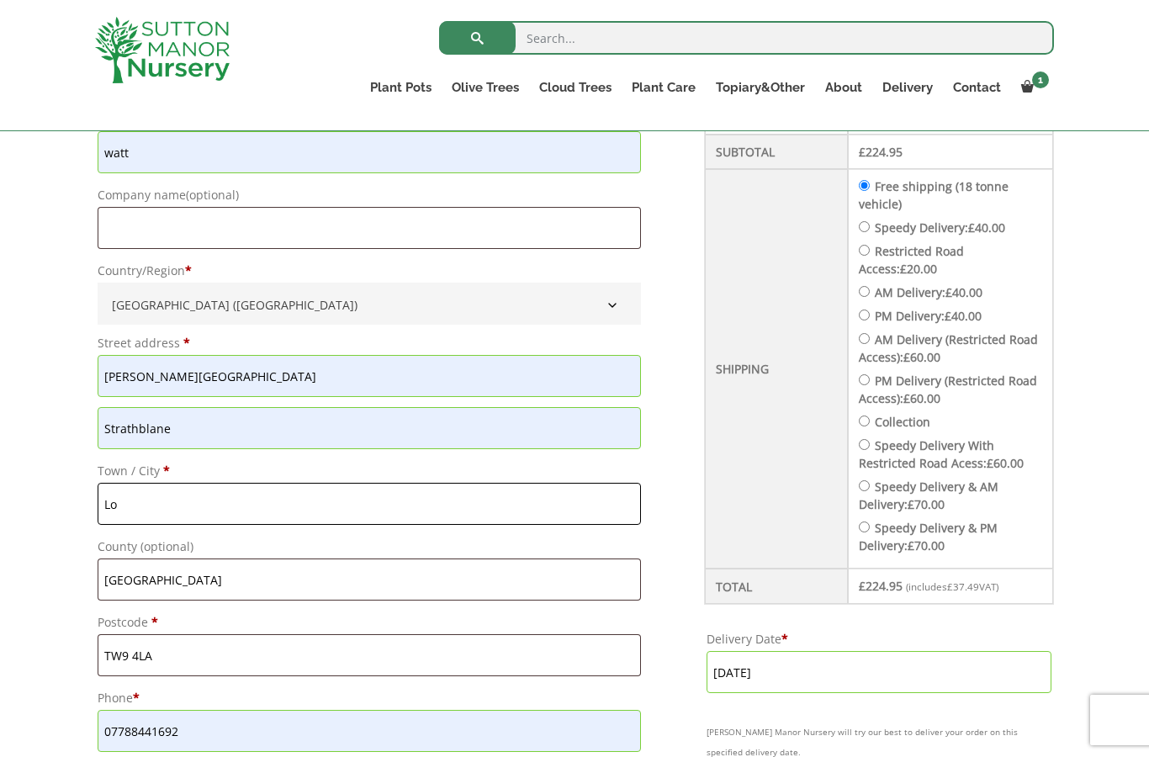
type input "L"
click at [216, 582] on input "[GEOGRAPHIC_DATA]" at bounding box center [369, 579] width 543 height 42
type input "L"
type input "[GEOGRAPHIC_DATA]"
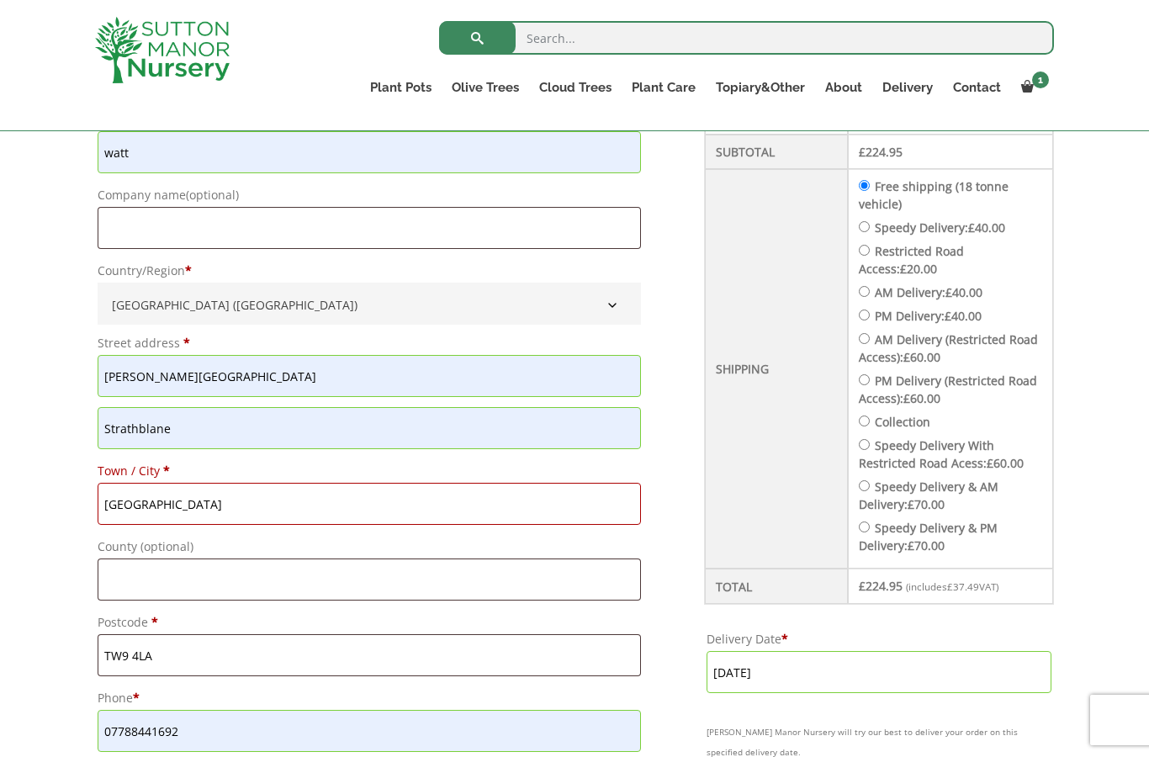
type input "[GEOGRAPHIC_DATA]"
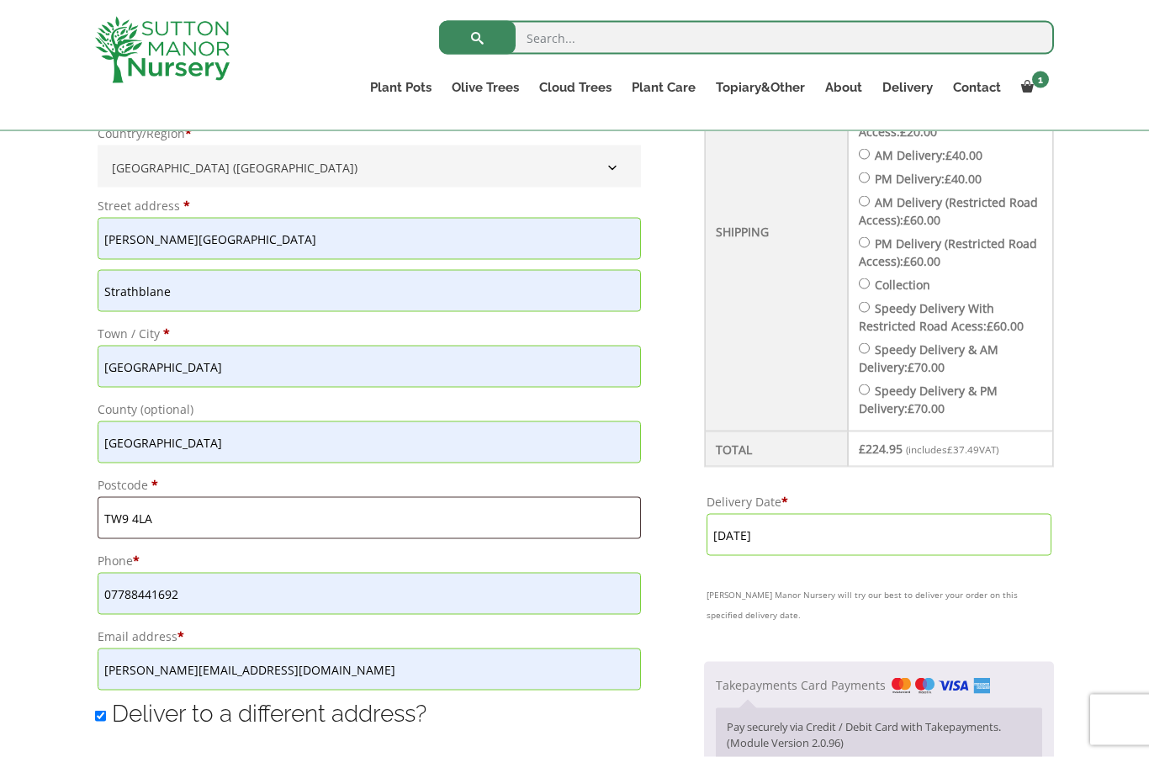
scroll to position [733, 0]
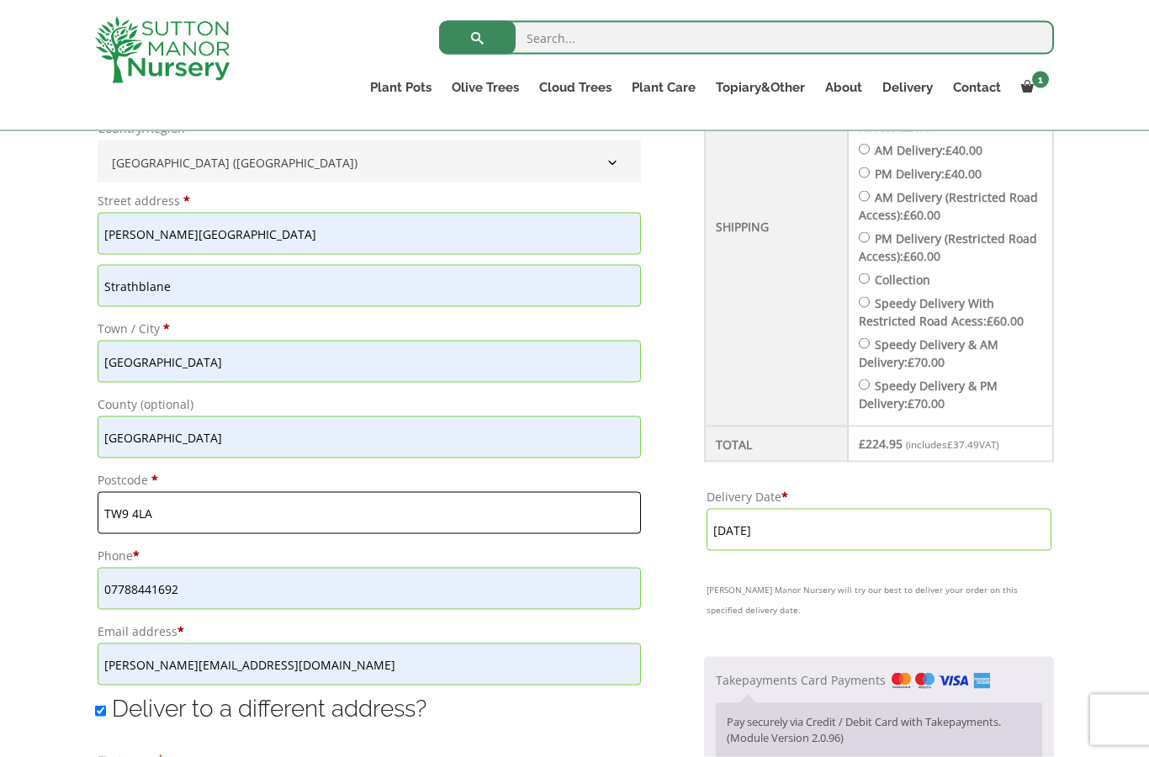
click at [263, 526] on input "TW9 4LA" at bounding box center [369, 513] width 543 height 42
type input "T"
type input "G63 9EZ"
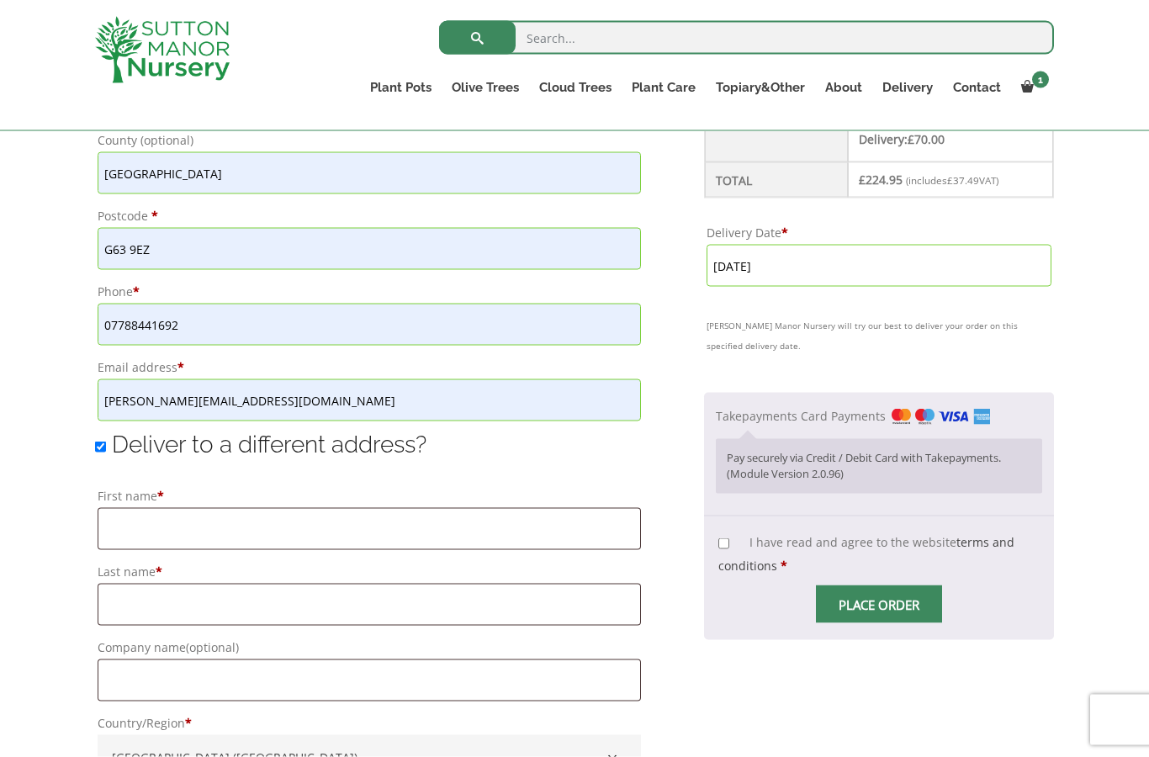
scroll to position [1003, 0]
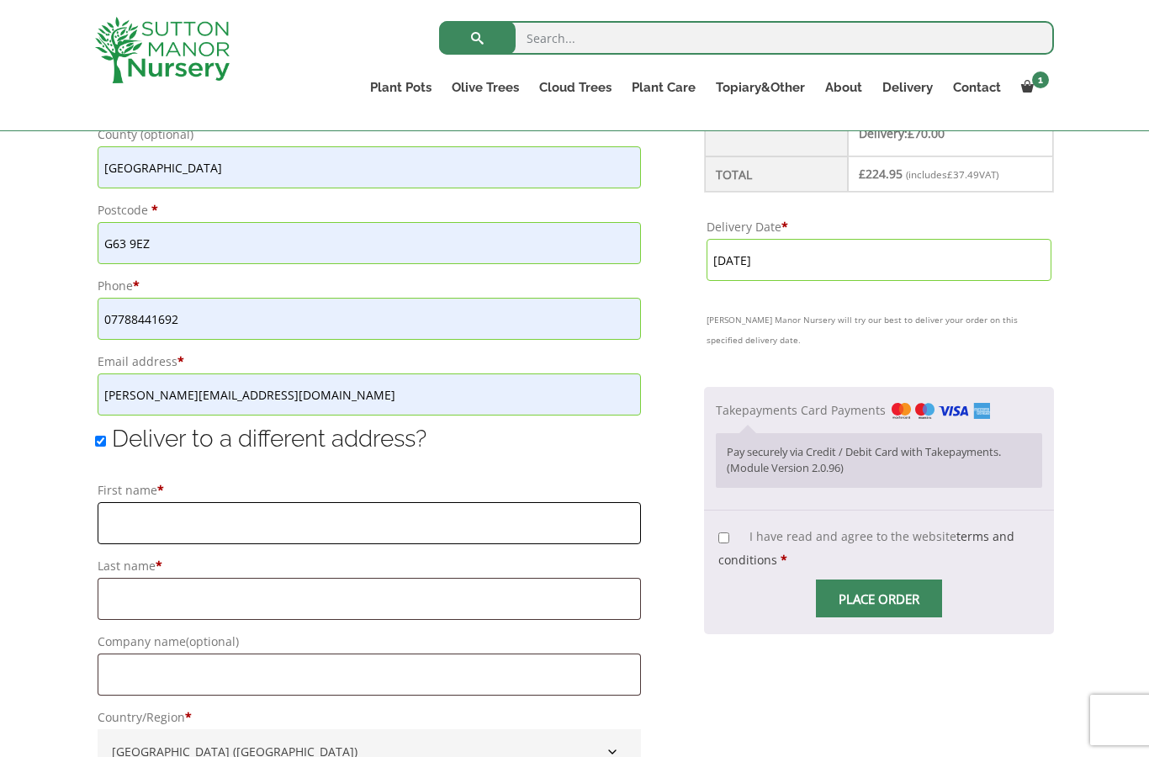
click at [231, 528] on input "First name *" at bounding box center [369, 523] width 543 height 42
type input "ANgus & Kirsty"
click at [182, 620] on input "Last name *" at bounding box center [369, 599] width 543 height 42
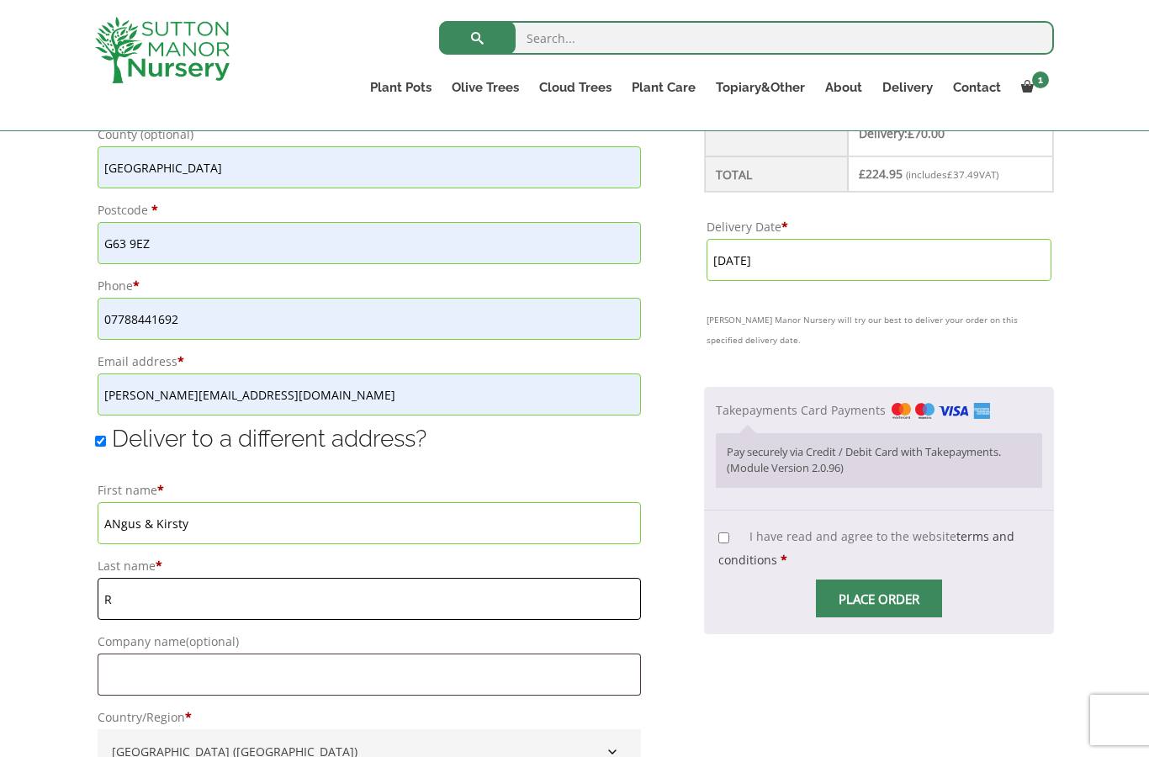
type input "[PERSON_NAME]"
type input "[STREET_ADDRESS]"
type input "[GEOGRAPHIC_DATA]"
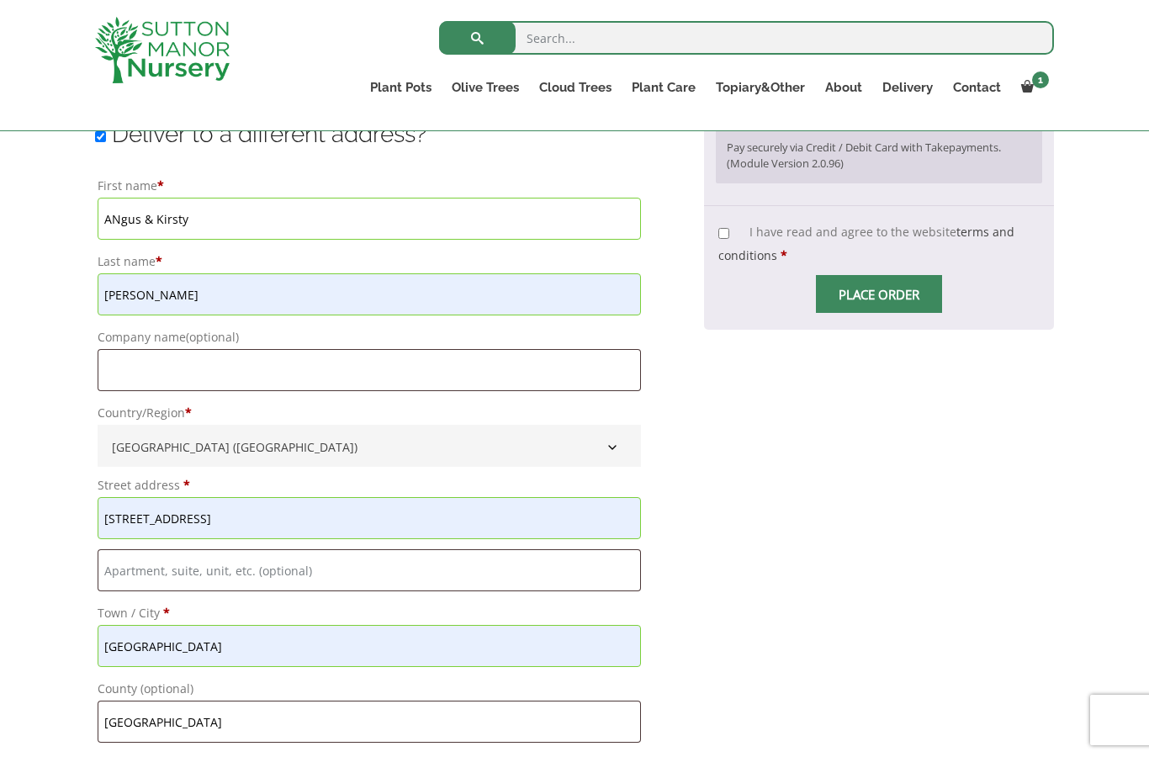
scroll to position [1309, 0]
click at [124, 225] on input "ANgus & Kirsty" at bounding box center [369, 218] width 543 height 42
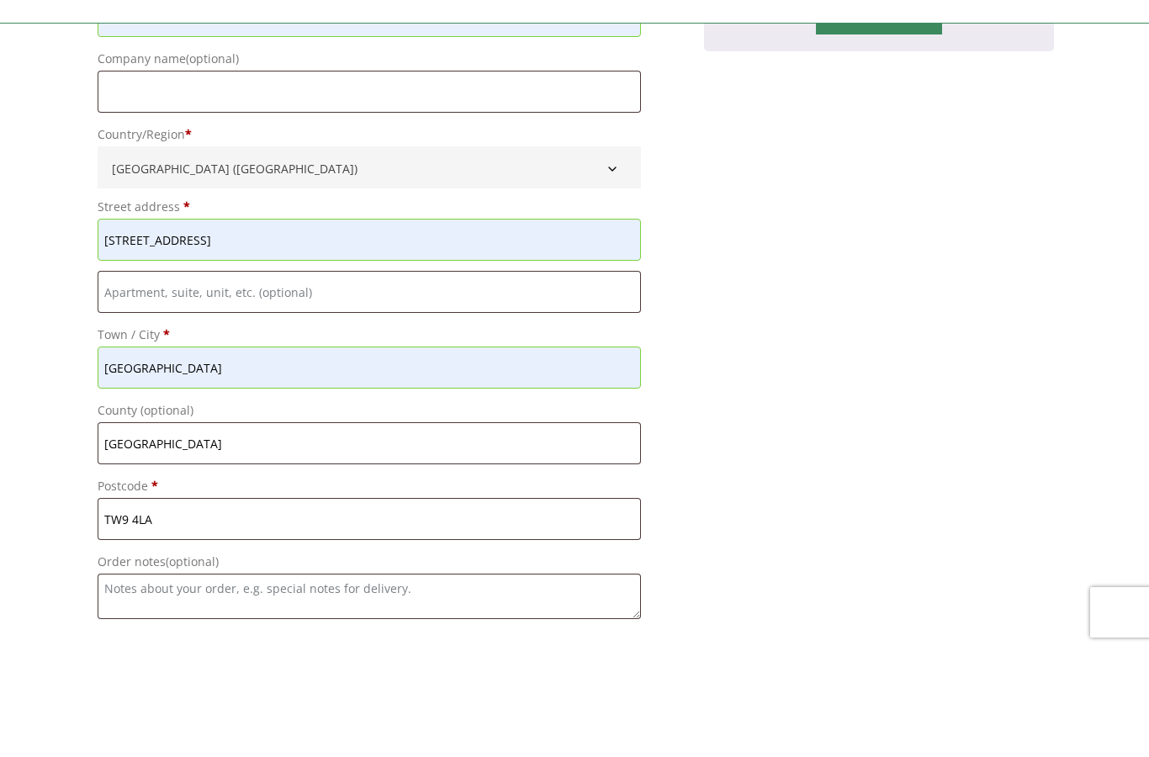
scroll to position [1480, 0]
type input "Angus & Kirsty"
click at [261, 680] on textarea "Order notes (optional)" at bounding box center [369, 702] width 543 height 45
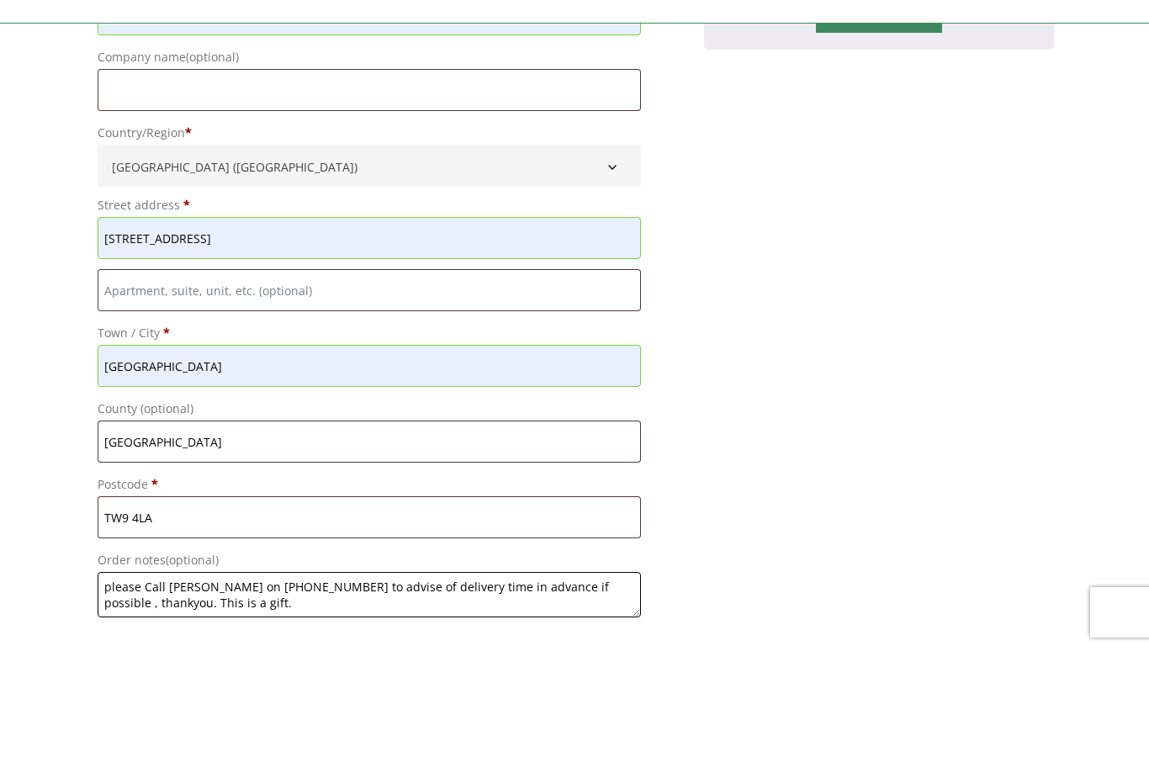
click at [601, 680] on textarea "please Call [PERSON_NAME] on [PHONE_NUMBER] to advise of delivery time in advan…" at bounding box center [369, 702] width 543 height 45
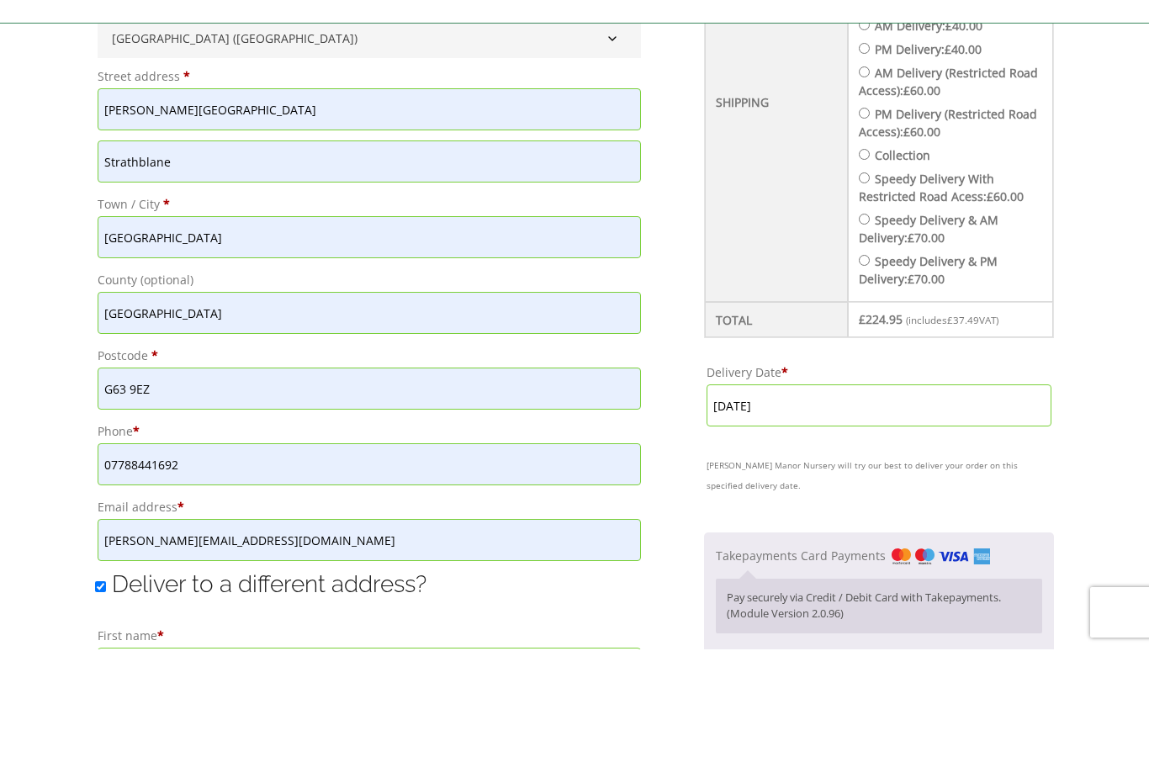
type textarea "please Call [PERSON_NAME] on [PHONE_NUMBER] to advise of delivery time in advan…"
click at [828, 492] on input "[DATE]" at bounding box center [878, 513] width 345 height 42
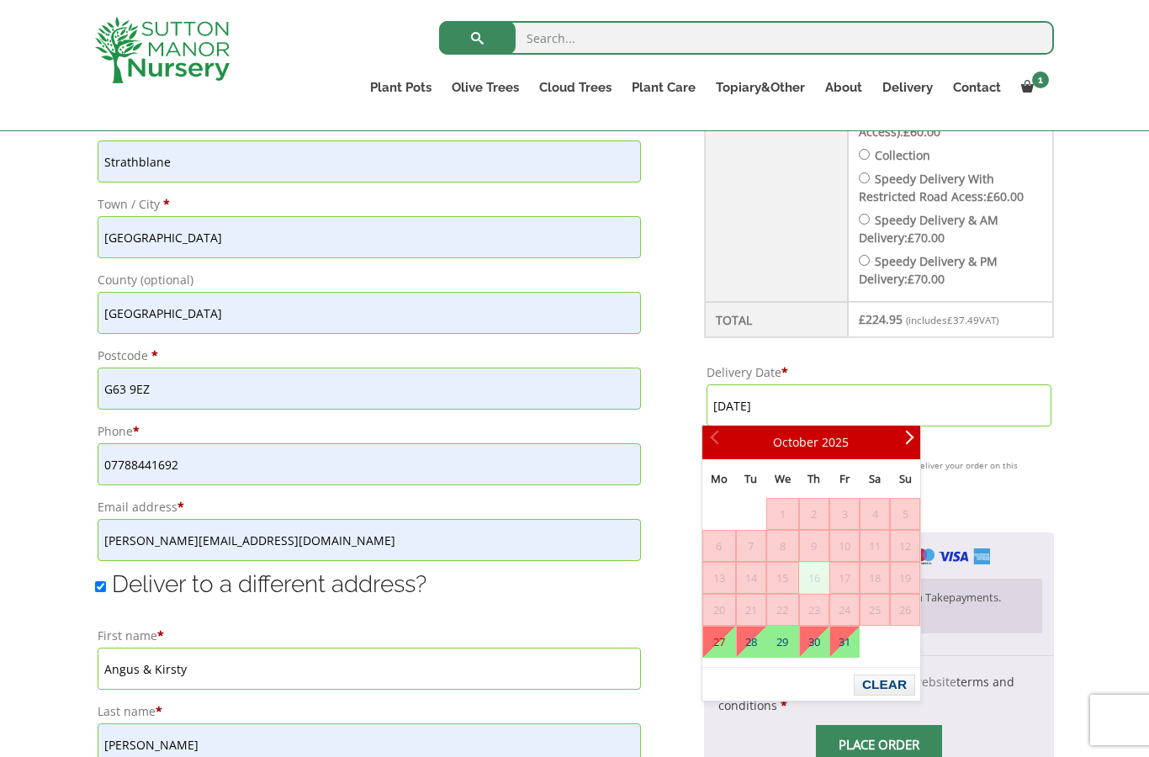
click at [726, 647] on link "27" at bounding box center [719, 642] width 32 height 30
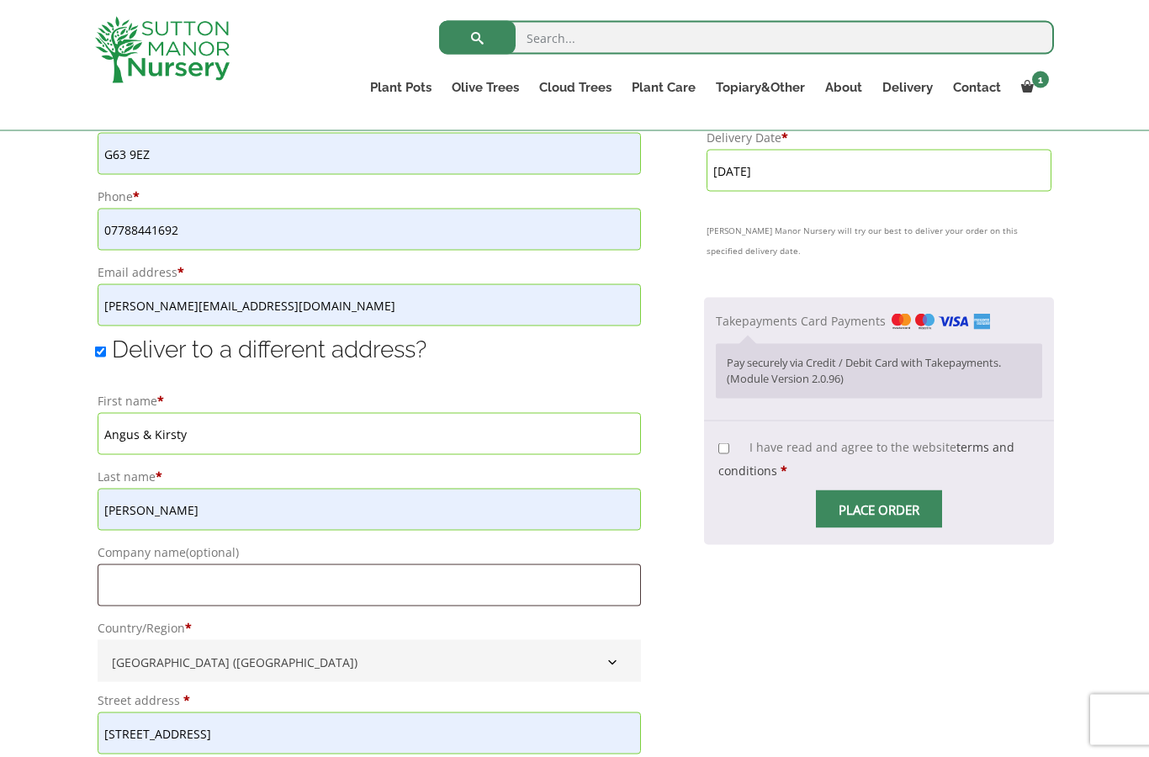
scroll to position [1096, 0]
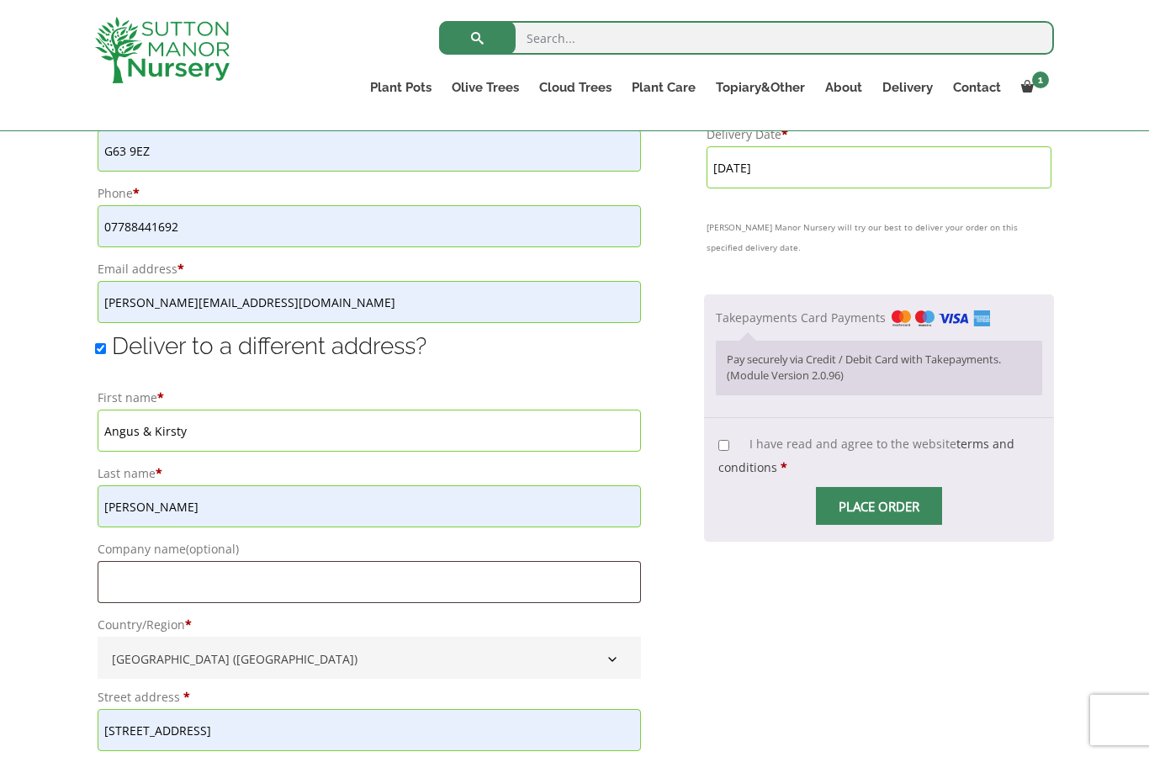
click at [726, 447] on input "I have read and agree to the website terms and conditions *" at bounding box center [723, 445] width 11 height 11
checkbox input "true"
click at [869, 518] on input "Place order" at bounding box center [879, 506] width 126 height 38
